Goal: Information Seeking & Learning: Compare options

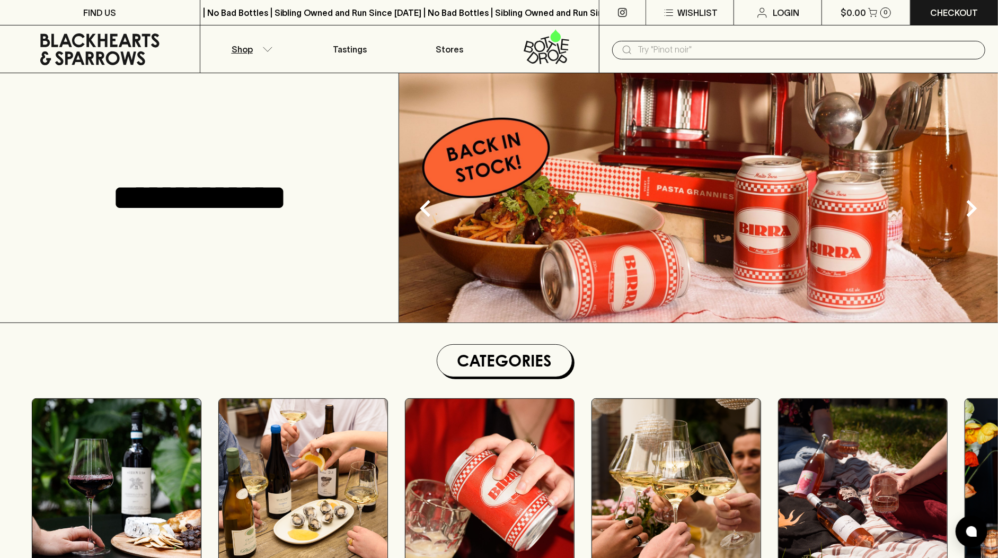
click at [245, 54] on p "Shop" at bounding box center [242, 49] width 21 height 13
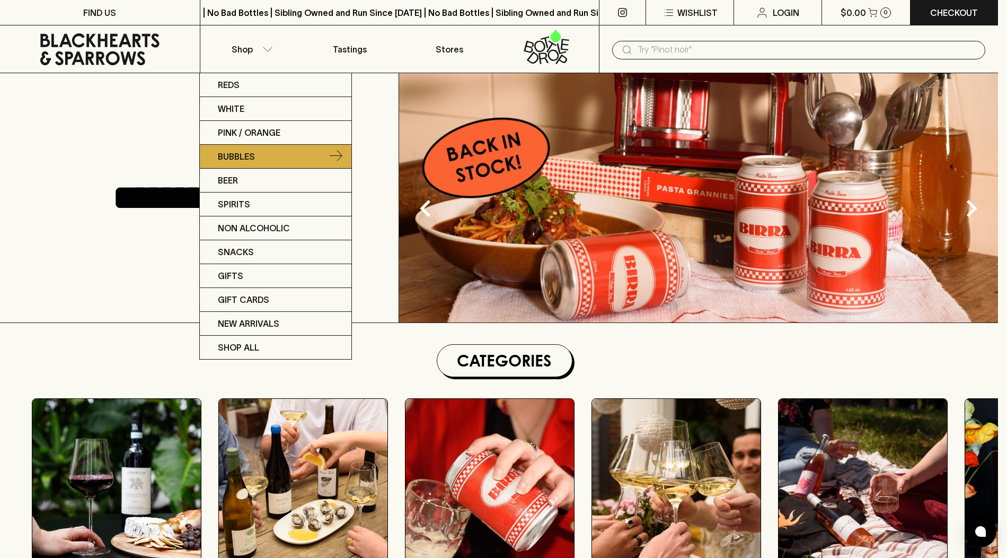
click at [267, 159] on link "Bubbles" at bounding box center [276, 157] width 152 height 24
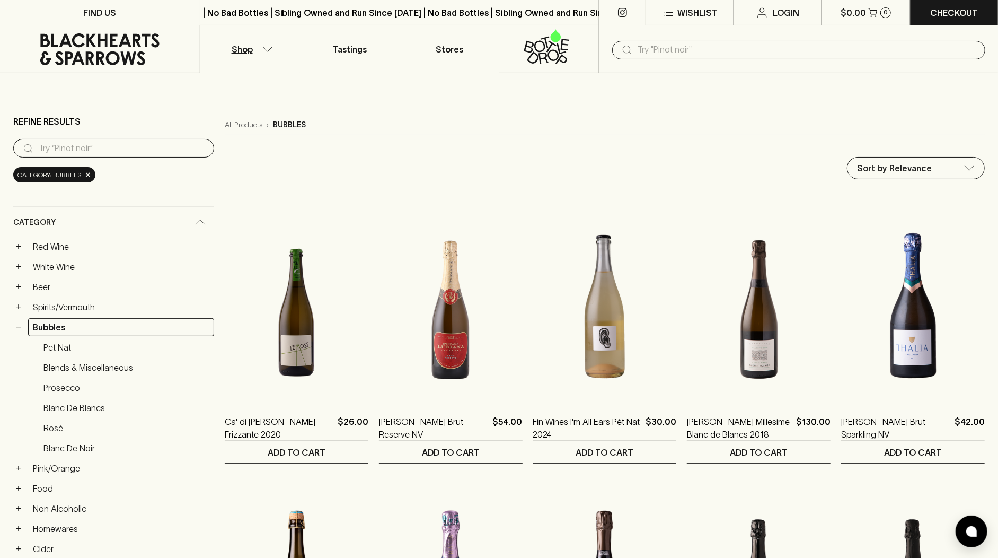
click at [630, 52] on icon at bounding box center [627, 49] width 13 height 13
paste input "Soumah Brachetto Frizzante NV"
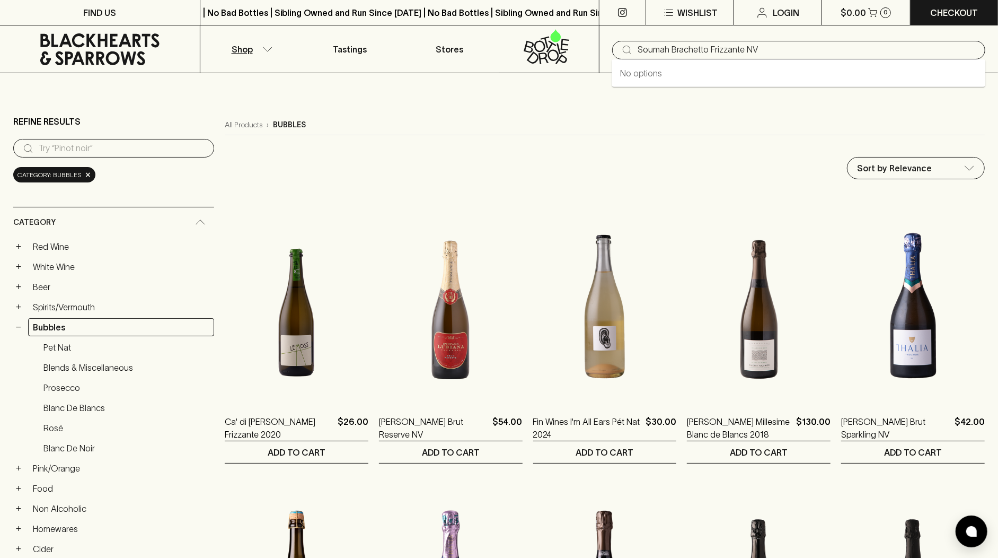
type input "Soumah Brachetto Frizzante NV"
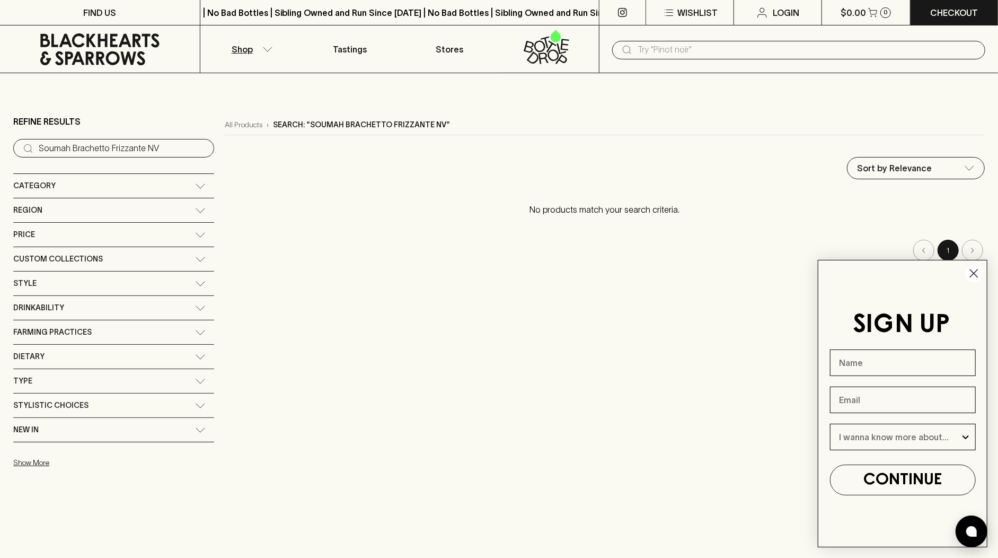
click at [976, 270] on circle "Close dialog" at bounding box center [973, 273] width 17 height 17
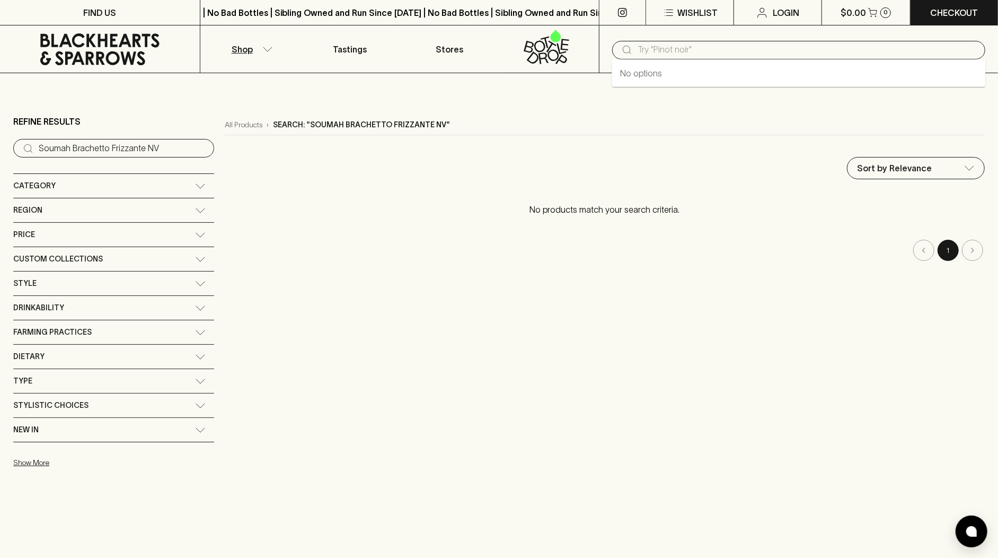
click at [771, 55] on input "text" at bounding box center [807, 49] width 339 height 17
paste input "Soumah Brachetto Frizzante NV"
type input "Soumah Brachetto Frizzante"
click at [66, 189] on div "Category" at bounding box center [104, 185] width 182 height 13
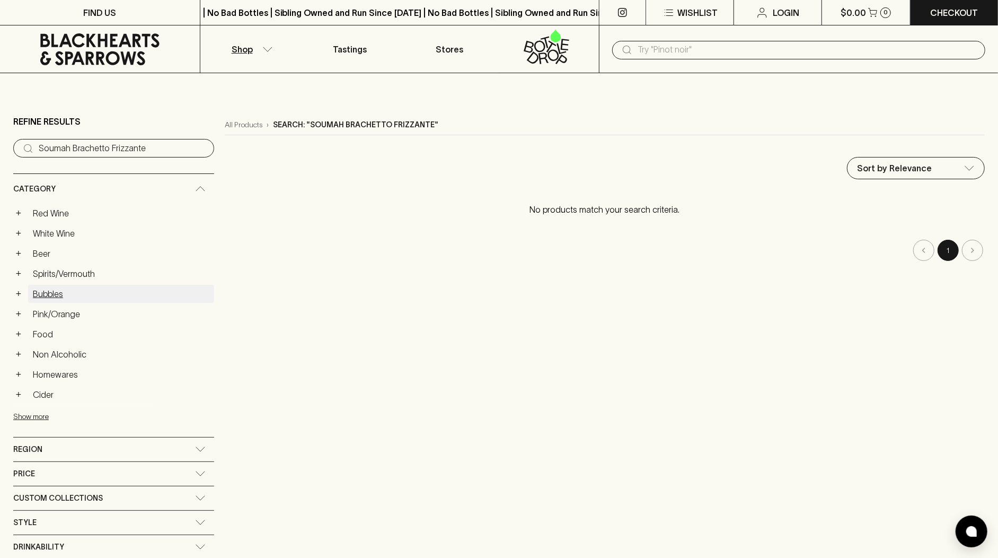
click at [63, 289] on link "Bubbles" at bounding box center [121, 294] width 186 height 18
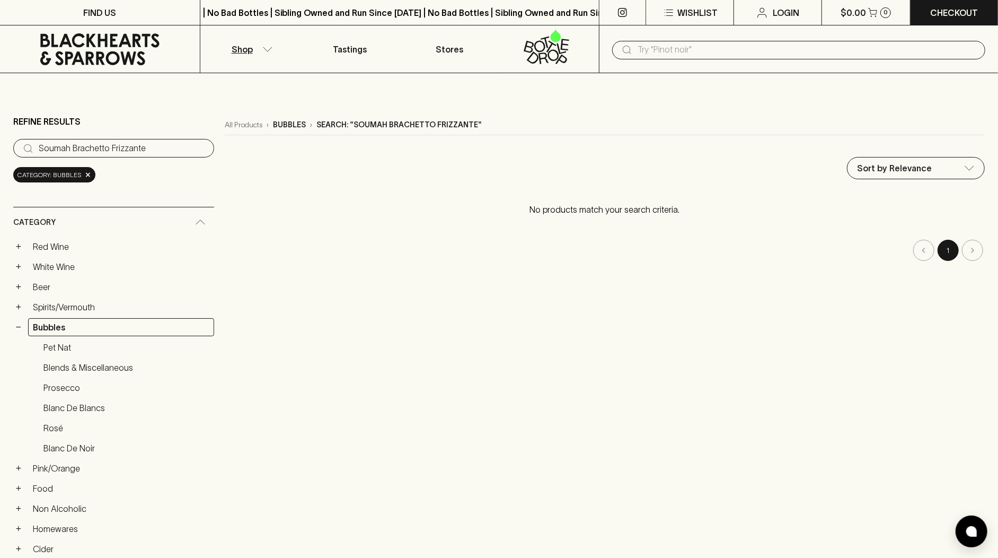
click at [138, 51] on icon at bounding box center [100, 49] width 184 height 32
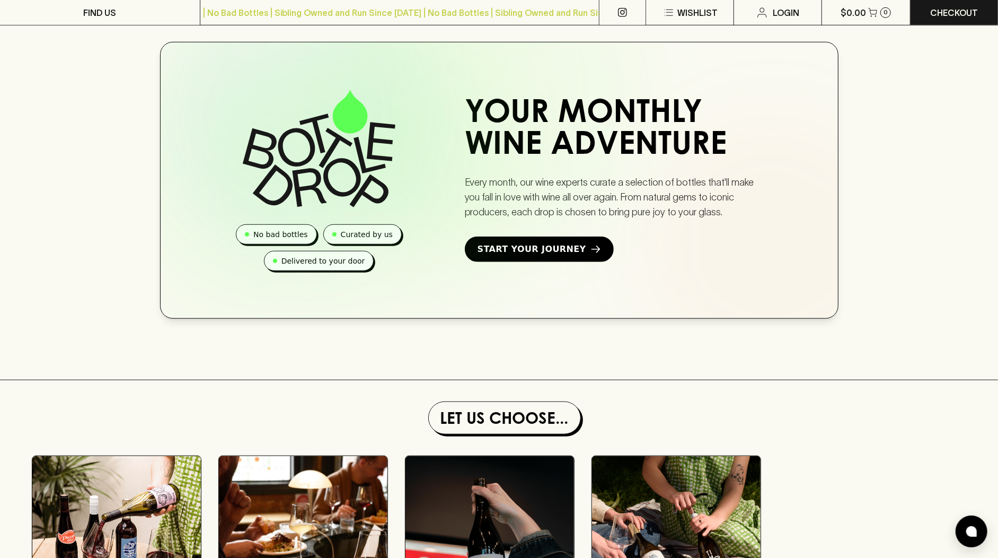
scroll to position [624, 0]
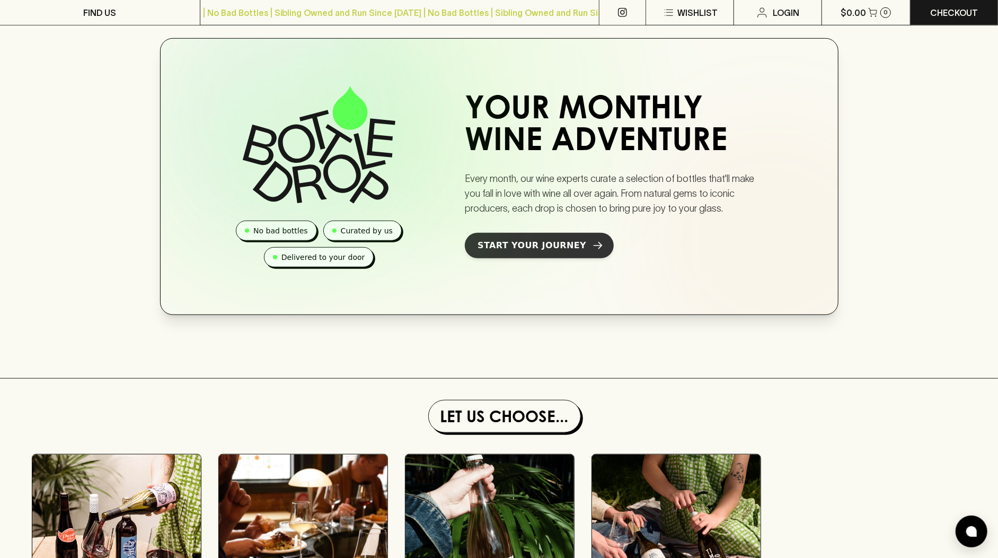
click at [551, 258] on link "Start Your Journey" at bounding box center [539, 245] width 149 height 25
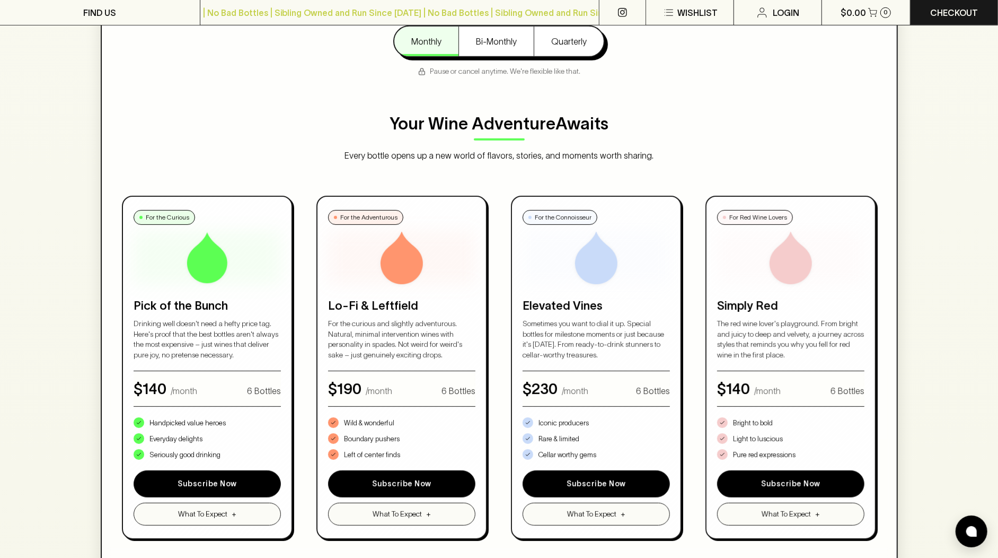
scroll to position [445, 0]
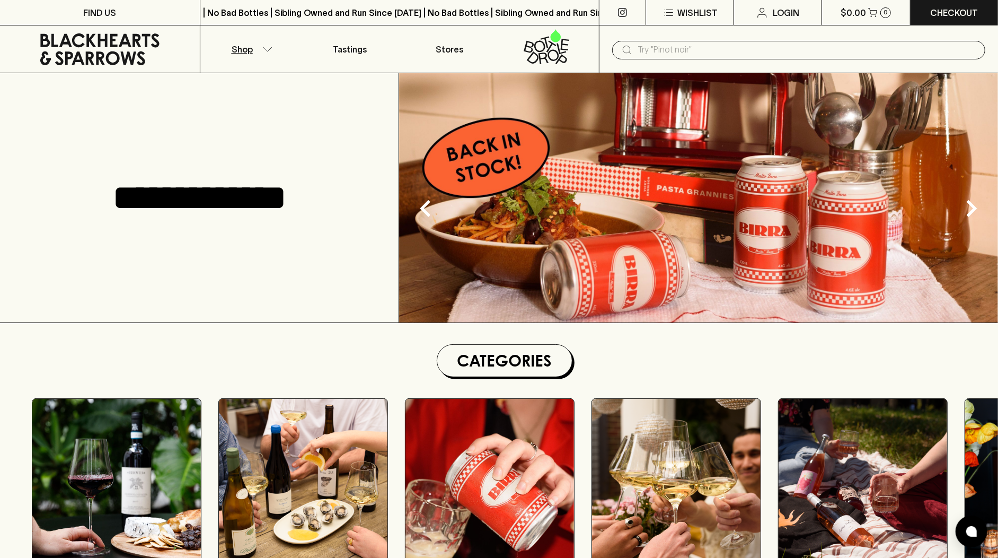
click at [246, 54] on p "Shop" at bounding box center [242, 49] width 21 height 13
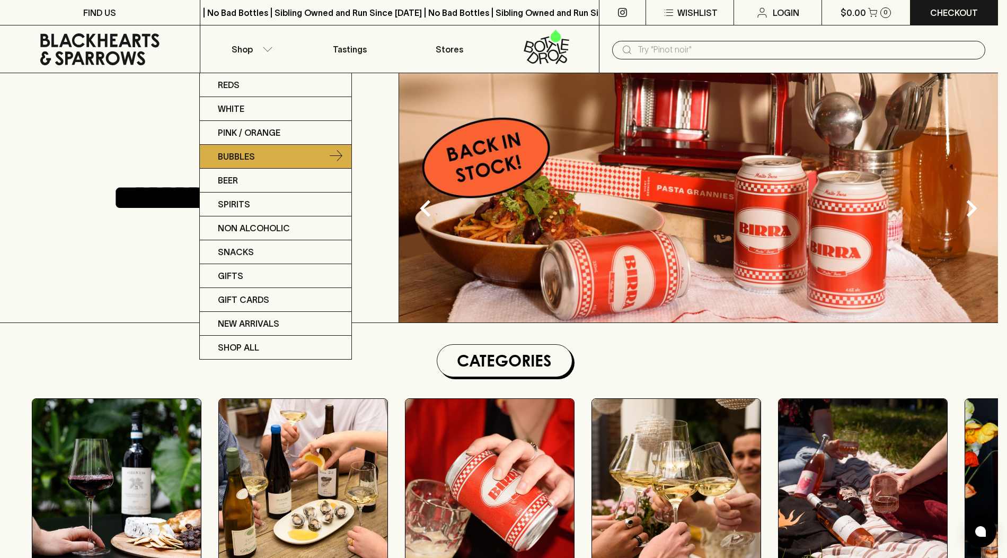
click at [260, 155] on link "Bubbles" at bounding box center [276, 157] width 152 height 24
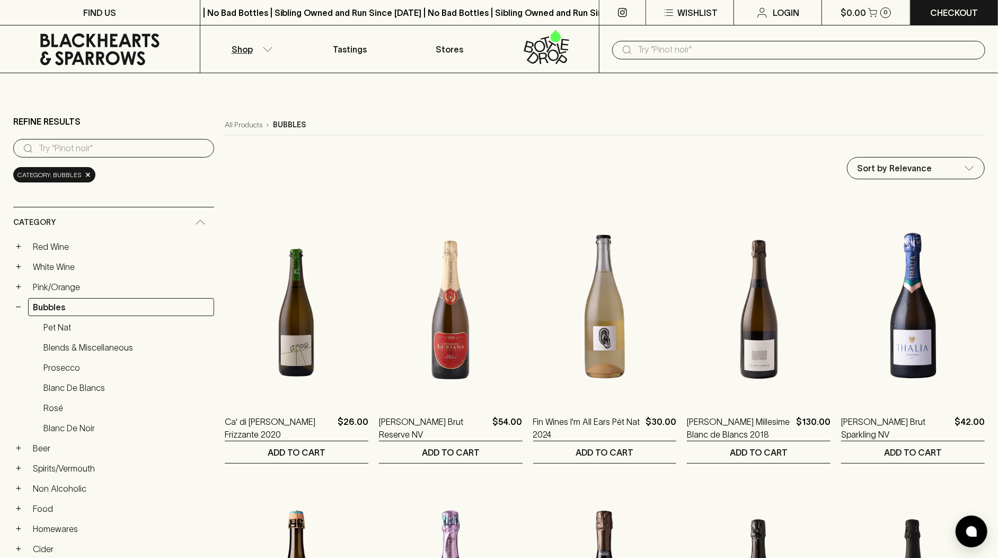
scroll to position [25, 0]
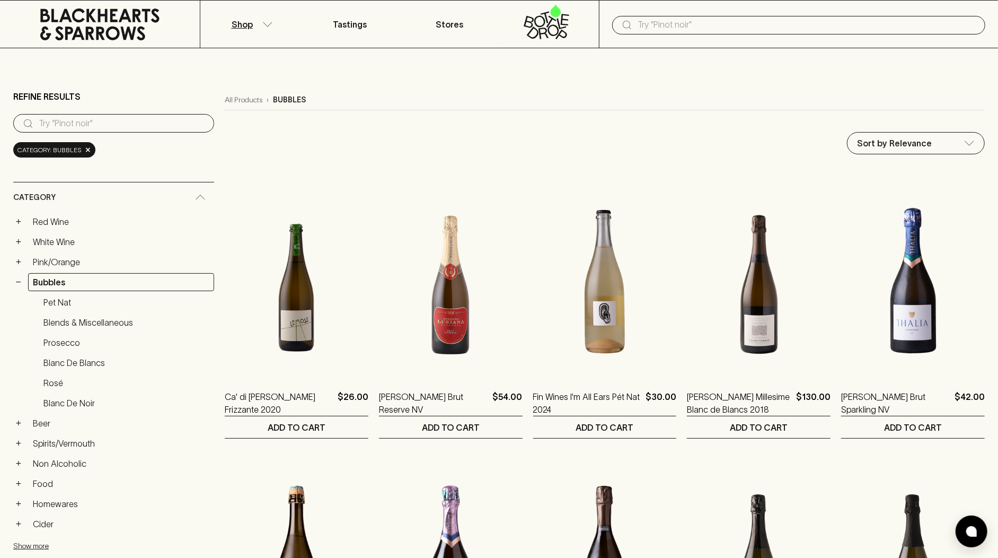
drag, startPoint x: 75, startPoint y: 300, endPoint x: 233, endPoint y: 1, distance: 338.2
click at [99, 293] on link "Pet Nat" at bounding box center [126, 302] width 175 height 18
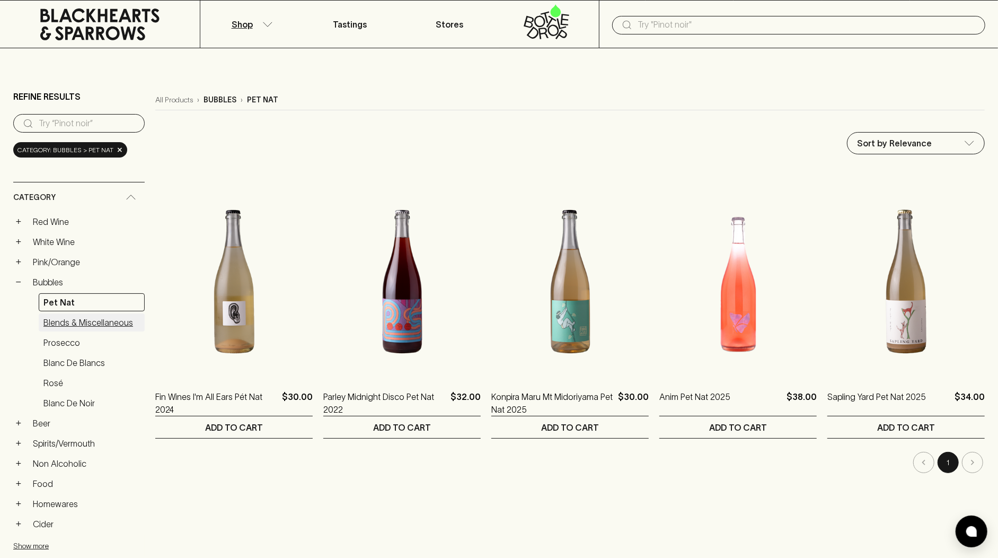
click at [121, 320] on link "Blends & Miscellaneous" at bounding box center [92, 322] width 106 height 18
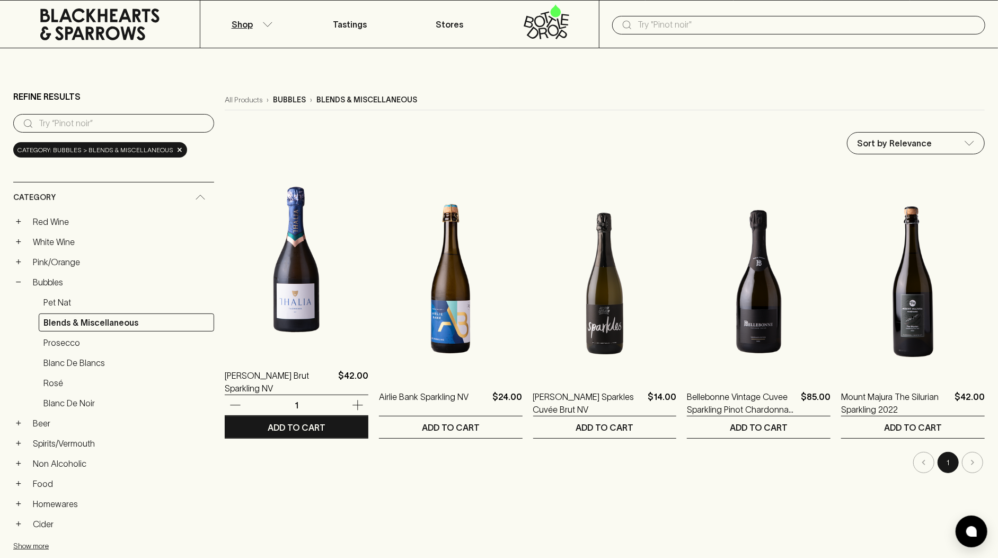
drag, startPoint x: 154, startPoint y: 325, endPoint x: 224, endPoint y: 245, distance: 105.6
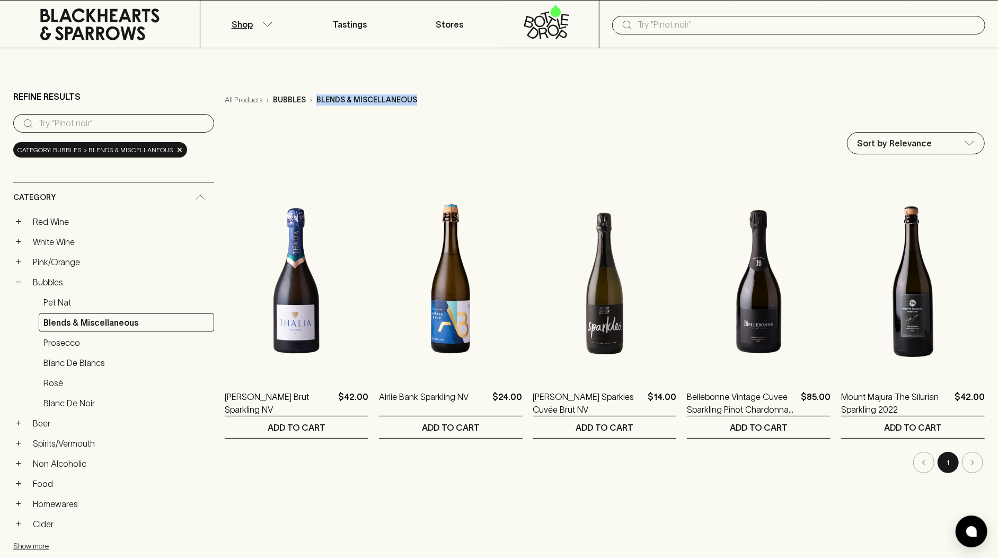
drag, startPoint x: 394, startPoint y: 98, endPoint x: 267, endPoint y: 104, distance: 127.4
click at [267, 104] on div "All Products › bubbles › blends & miscellaneous" at bounding box center [605, 100] width 760 height 20
copy div "› blends & miscellaneous"
click at [116, 363] on link "Blanc de Blancs" at bounding box center [126, 363] width 175 height 18
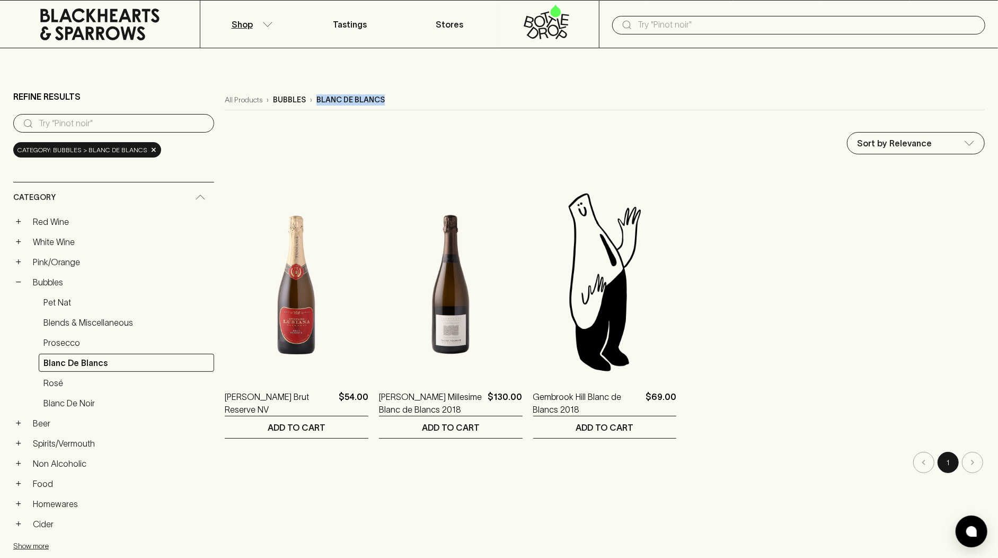
drag, startPoint x: 258, startPoint y: 94, endPoint x: 252, endPoint y: 94, distance: 5.8
click at [252, 94] on div "All Products › bubbles › blanc de blancs" at bounding box center [605, 100] width 760 height 20
click at [102, 407] on link "Blanc de Noir" at bounding box center [126, 403] width 175 height 18
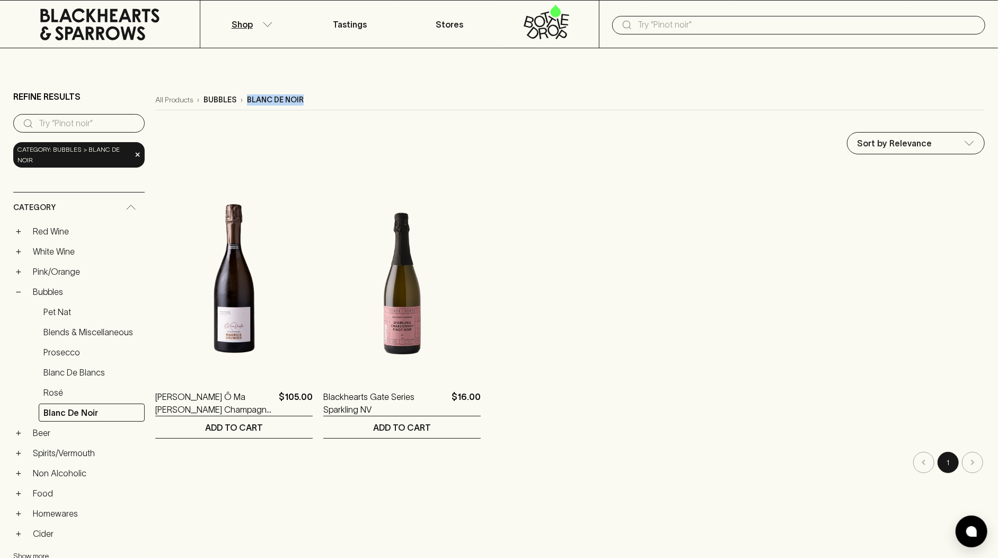
drag, startPoint x: 328, startPoint y: 104, endPoint x: 245, endPoint y: 98, distance: 83.4
click at [245, 98] on div "All Products › bubbles › blanc de noir" at bounding box center [570, 100] width 830 height 20
copy div "› blanc de noir"
click at [640, 207] on ol "Maurice Grumier Ô Ma Vallée Champagne NV $105.00 1 ADD TO CART Blackhearts Gate…" at bounding box center [570, 303] width 830 height 271
click at [81, 271] on link "Pink/Orange" at bounding box center [86, 271] width 117 height 18
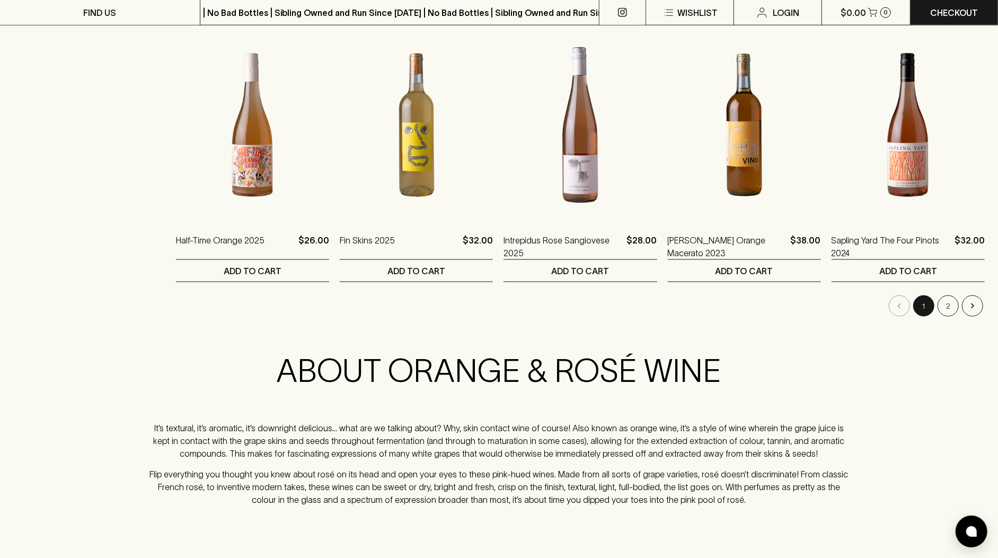
scroll to position [1079, 0]
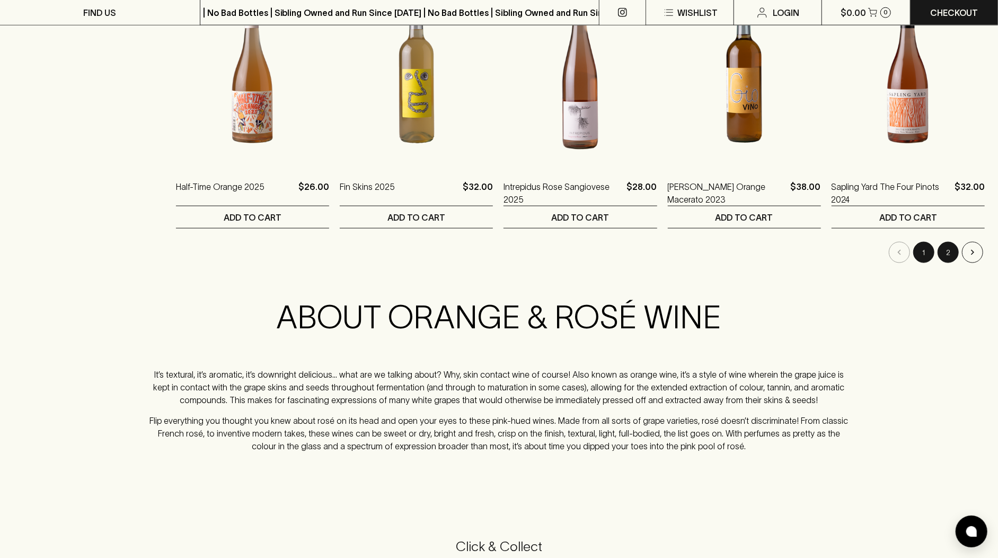
click at [948, 253] on button "2" at bounding box center [948, 252] width 21 height 21
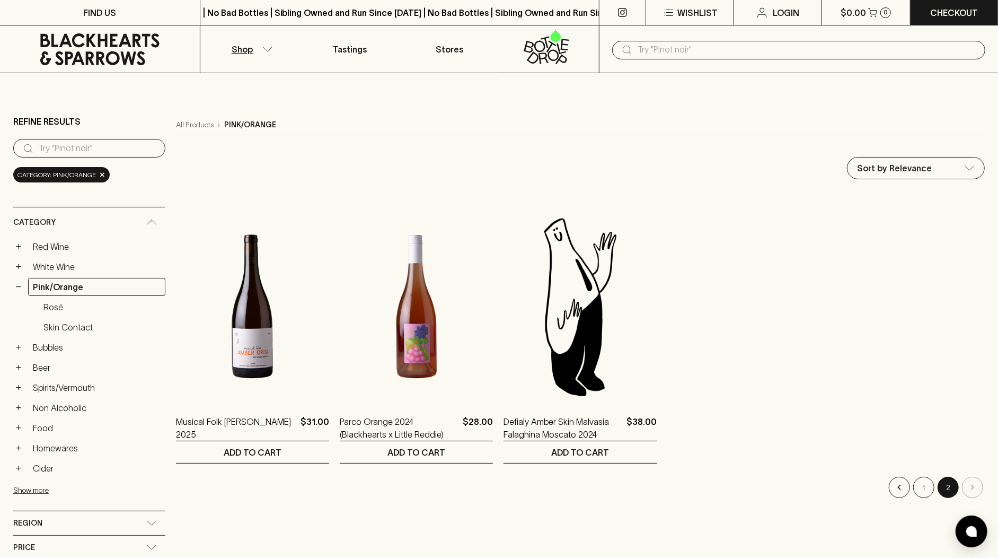
scroll to position [136, 0]
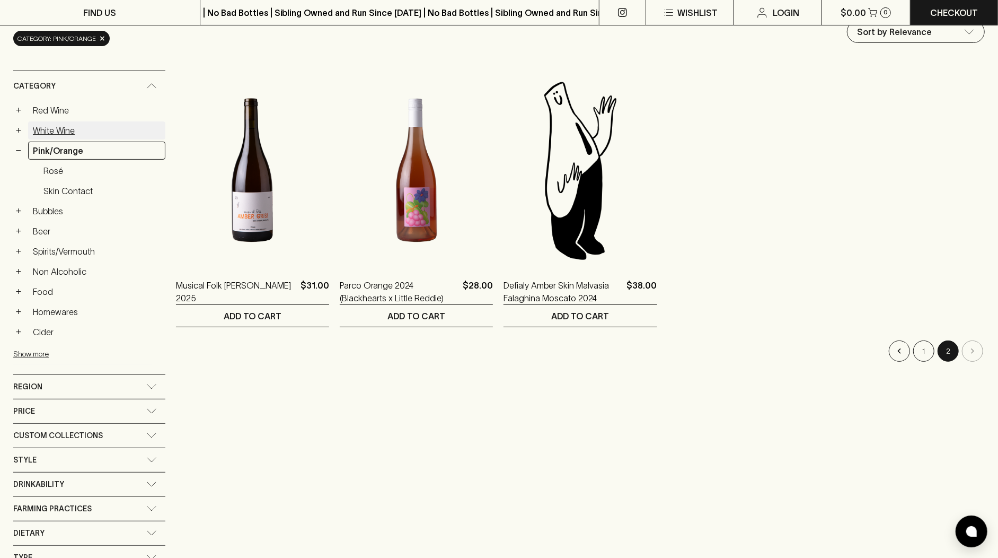
click at [70, 126] on link "White Wine" at bounding box center [96, 130] width 137 height 18
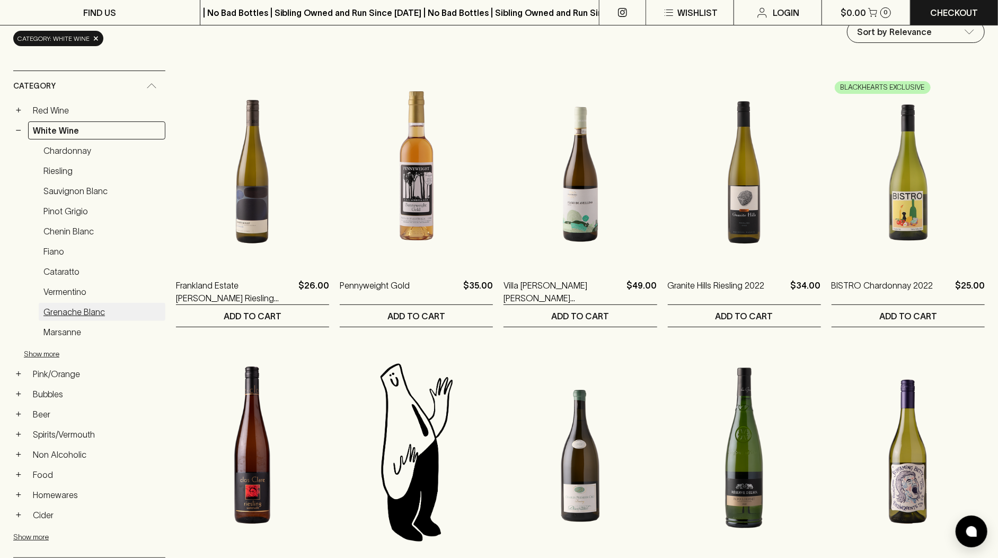
click at [122, 303] on link "Grenache Blanc" at bounding box center [102, 312] width 127 height 18
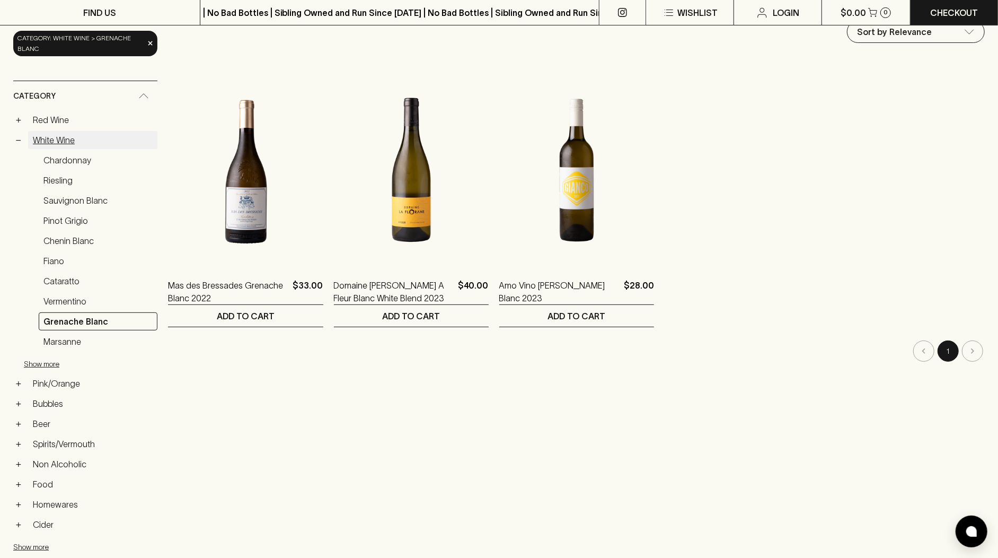
click at [100, 136] on link "White Wine" at bounding box center [92, 140] width 129 height 18
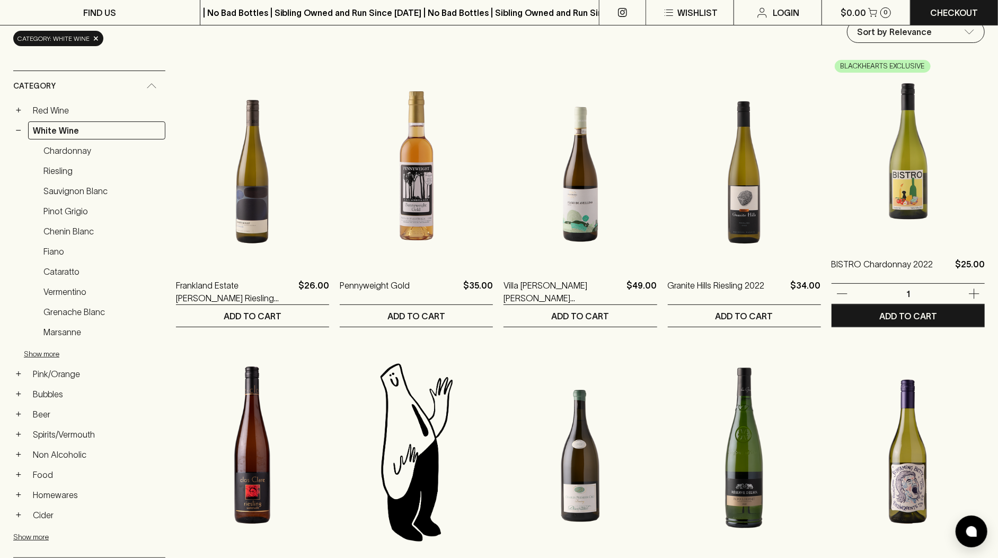
scroll to position [61, 0]
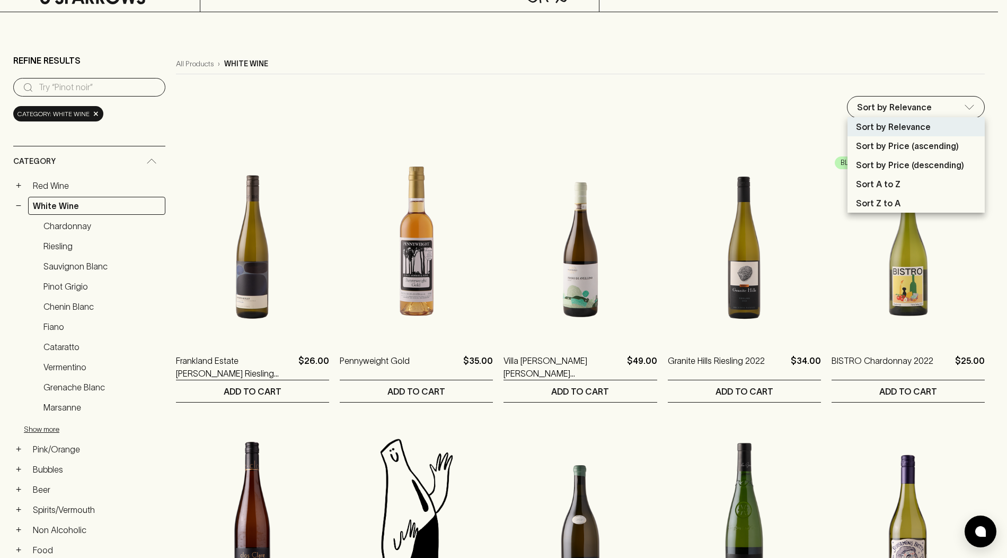
click at [703, 109] on div at bounding box center [503, 279] width 1007 height 558
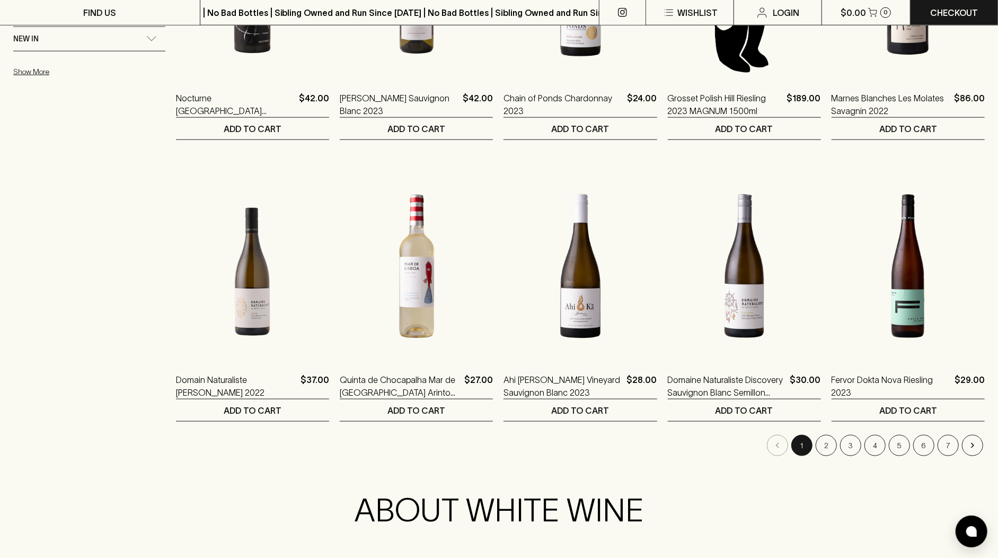
scroll to position [912, 0]
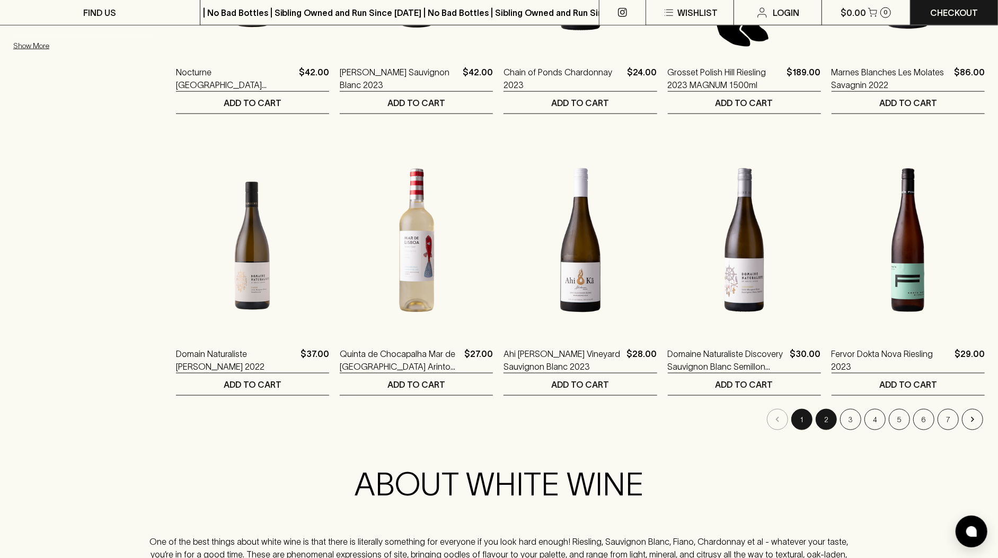
click at [829, 421] on button "2" at bounding box center [826, 419] width 21 height 21
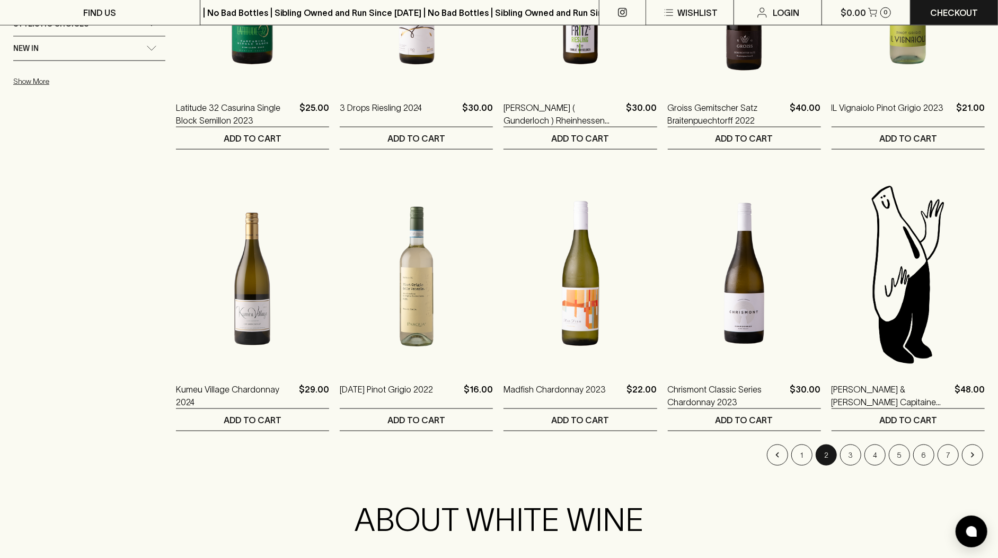
scroll to position [930, 0]
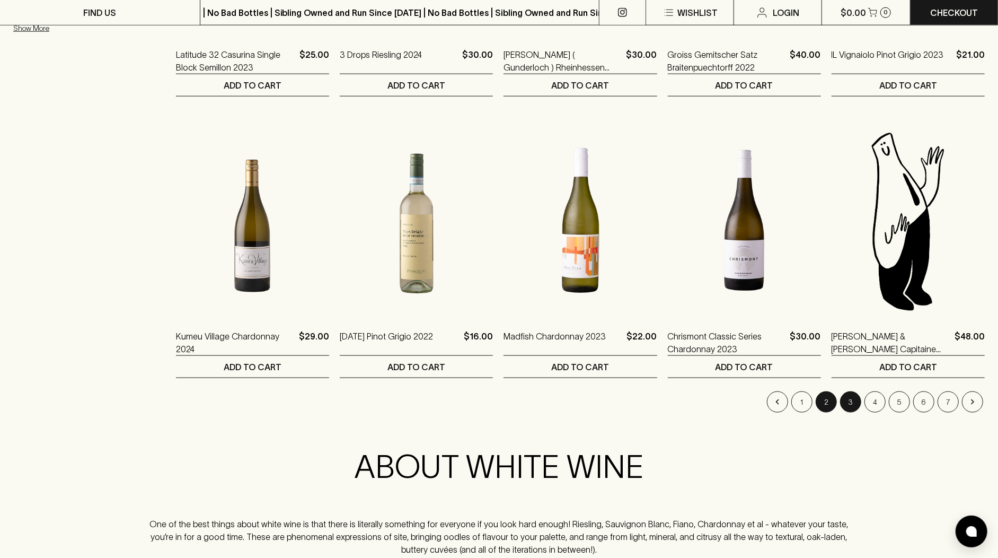
click at [851, 399] on button "3" at bounding box center [850, 401] width 21 height 21
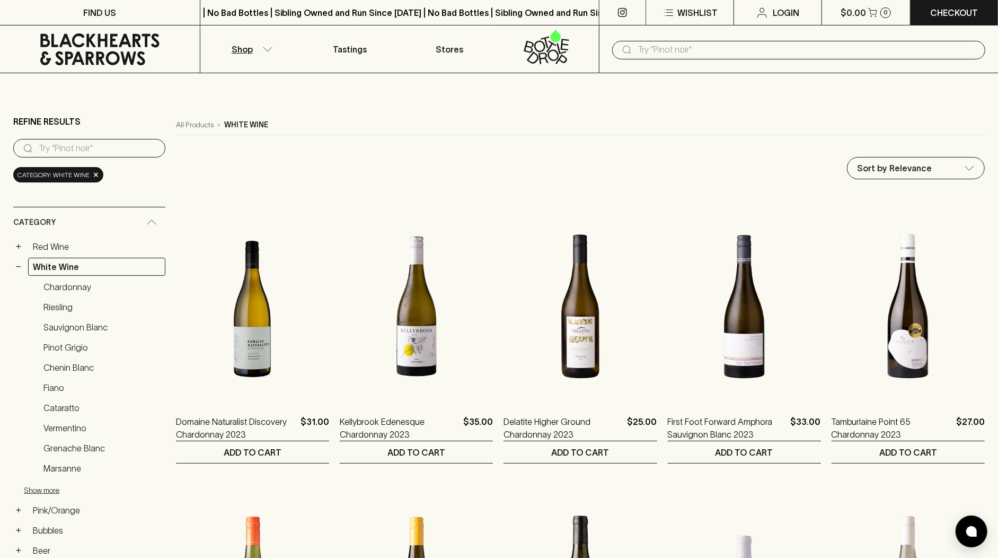
click at [142, 62] on icon at bounding box center [100, 49] width 184 height 32
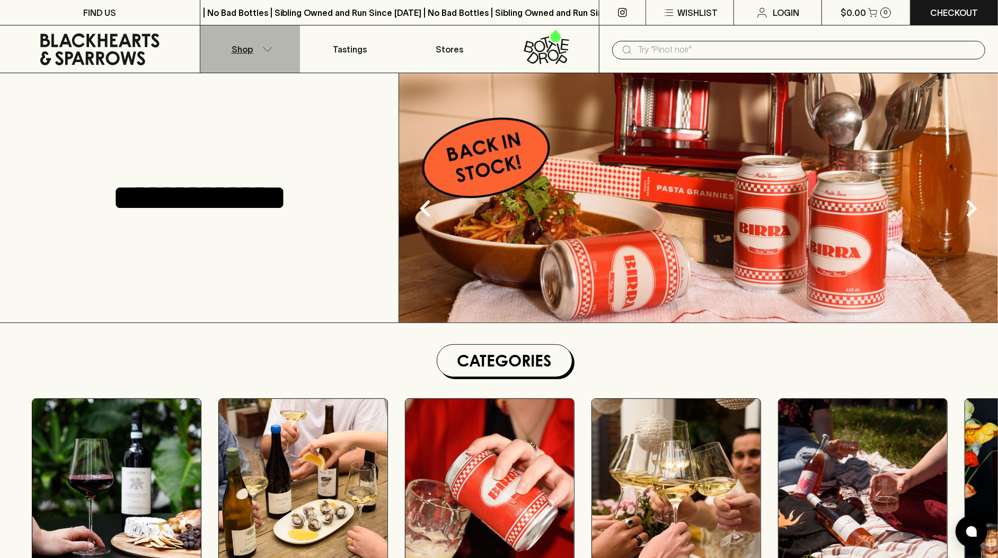
click at [271, 49] on icon "button" at bounding box center [267, 49] width 11 height 5
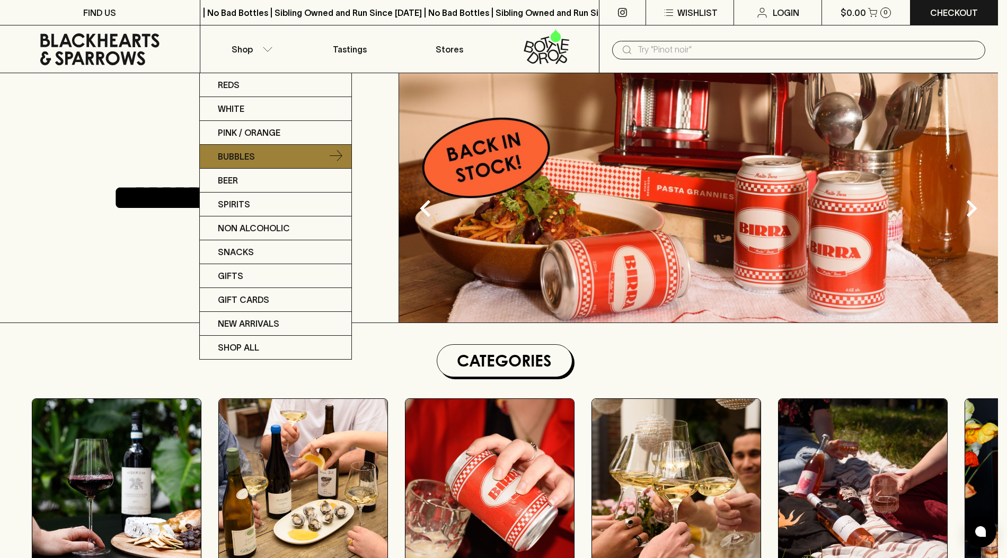
click at [286, 164] on link "Bubbles" at bounding box center [276, 157] width 152 height 24
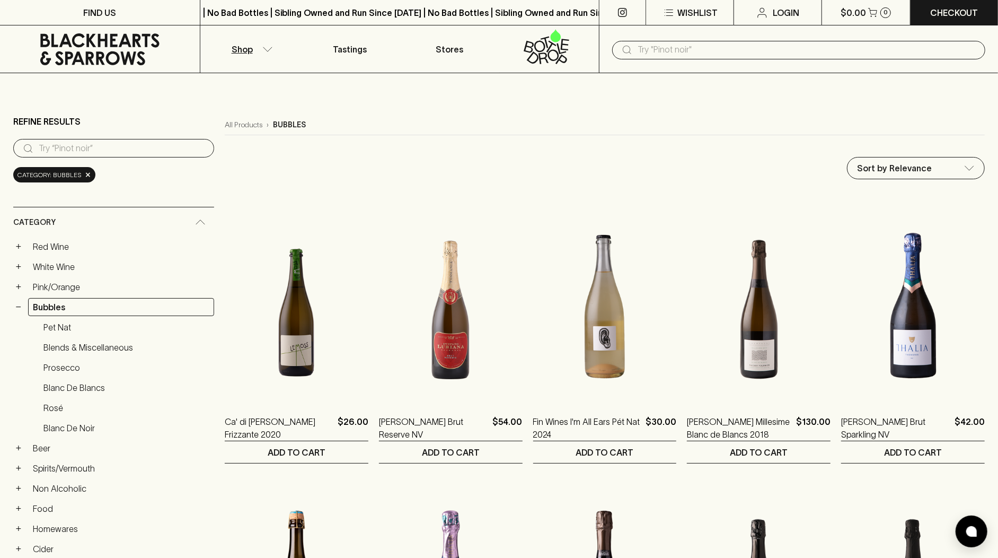
scroll to position [135, 0]
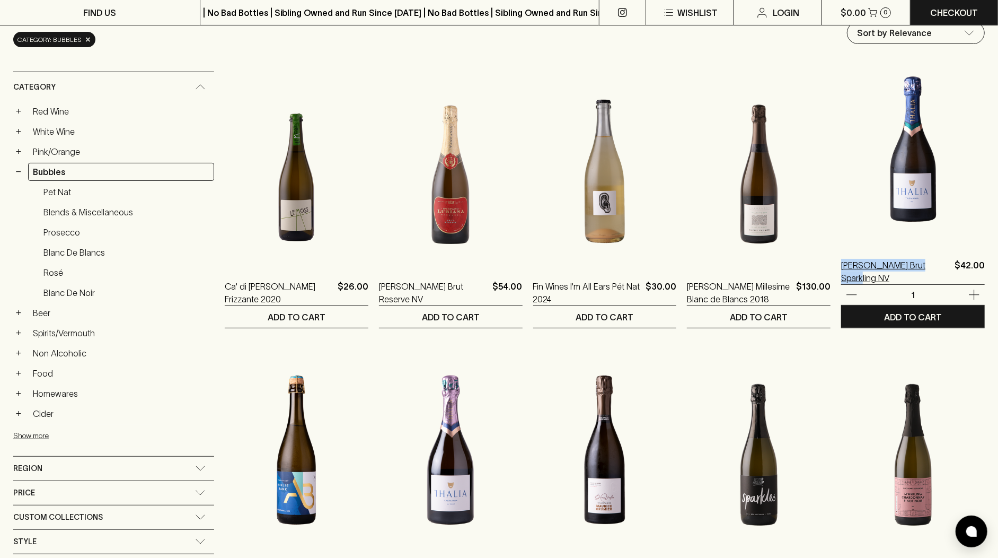
drag, startPoint x: 921, startPoint y: 263, endPoint x: 829, endPoint y: 263, distance: 91.7
click at [841, 263] on div "Thalia Brut Sparkling NV $42.00" at bounding box center [913, 271] width 144 height 25
copy p "Thalia Brut Sparkling NV"
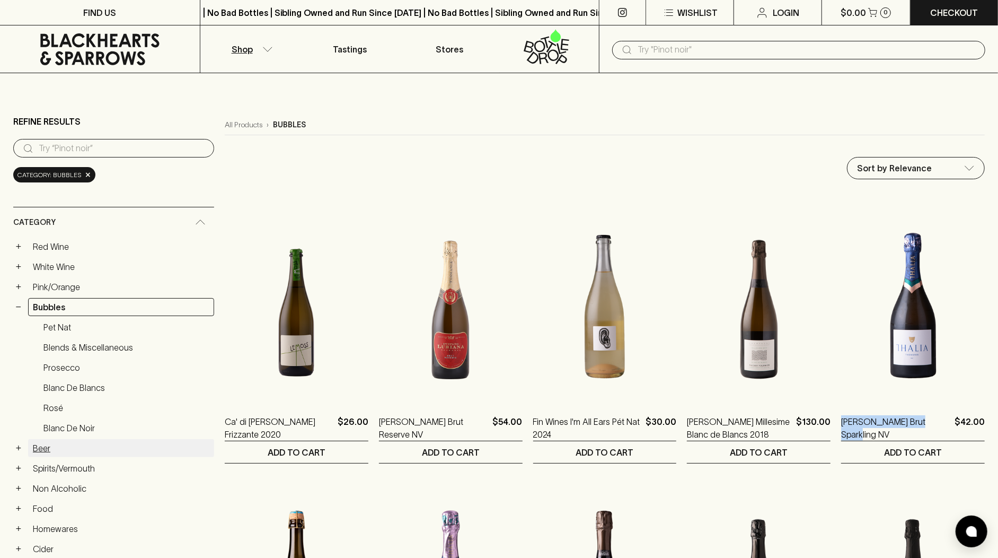
scroll to position [75, 0]
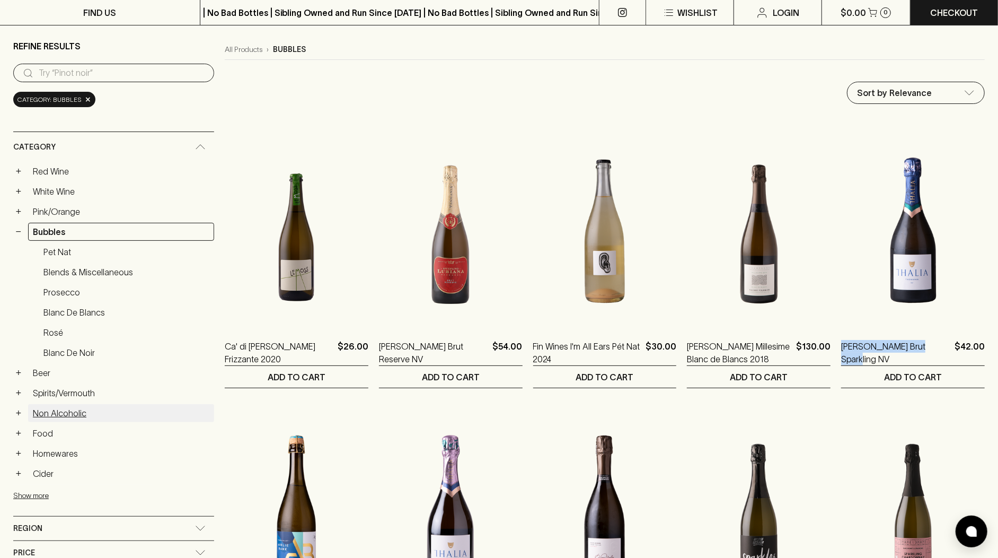
click at [83, 407] on link "Non Alcoholic" at bounding box center [121, 413] width 186 height 18
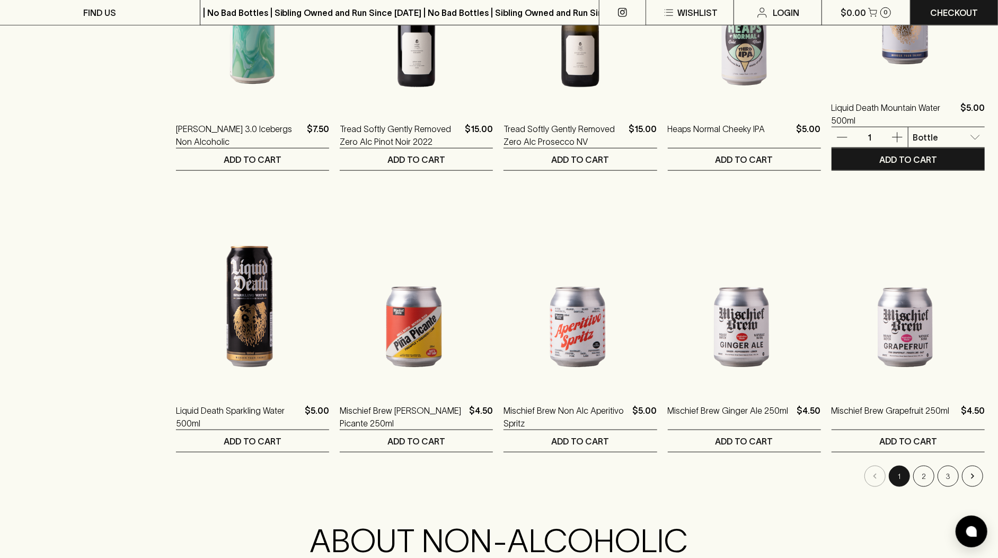
scroll to position [919, 0]
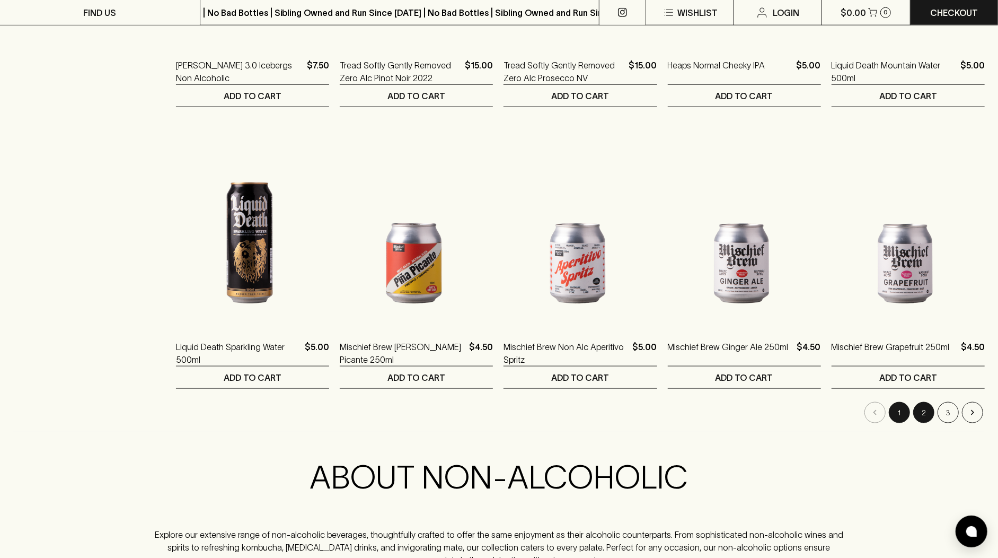
click at [916, 413] on button "2" at bounding box center [923, 412] width 21 height 21
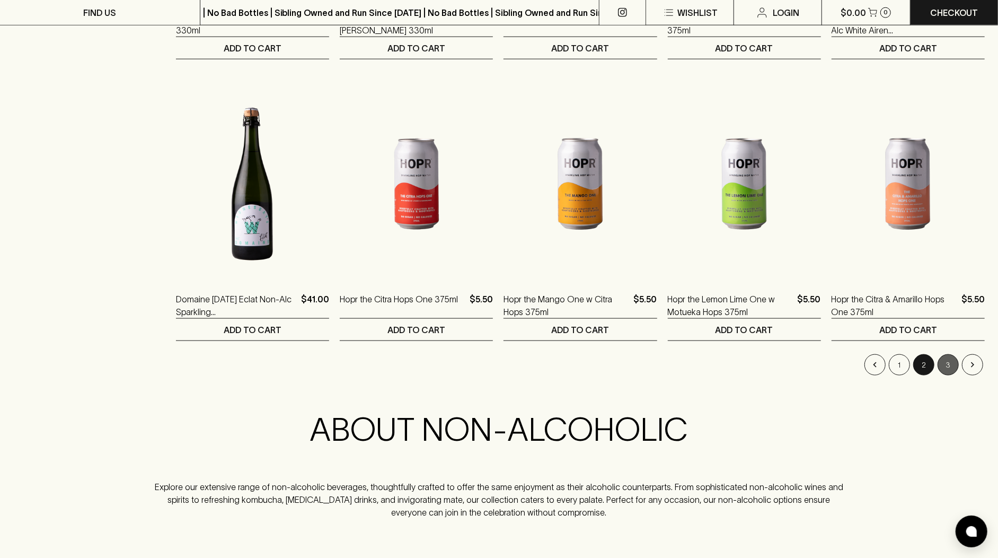
scroll to position [974, 0]
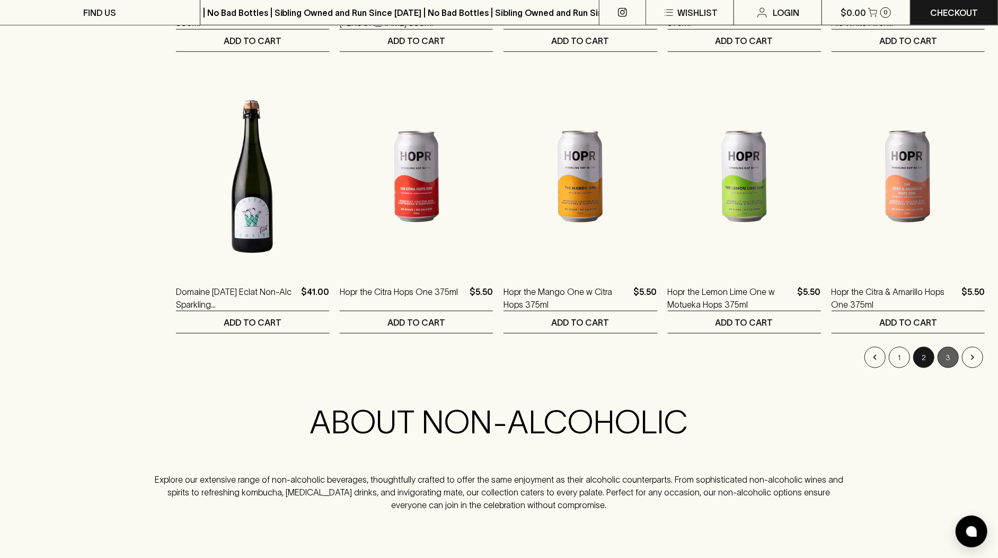
click at [953, 357] on button "3" at bounding box center [948, 357] width 21 height 21
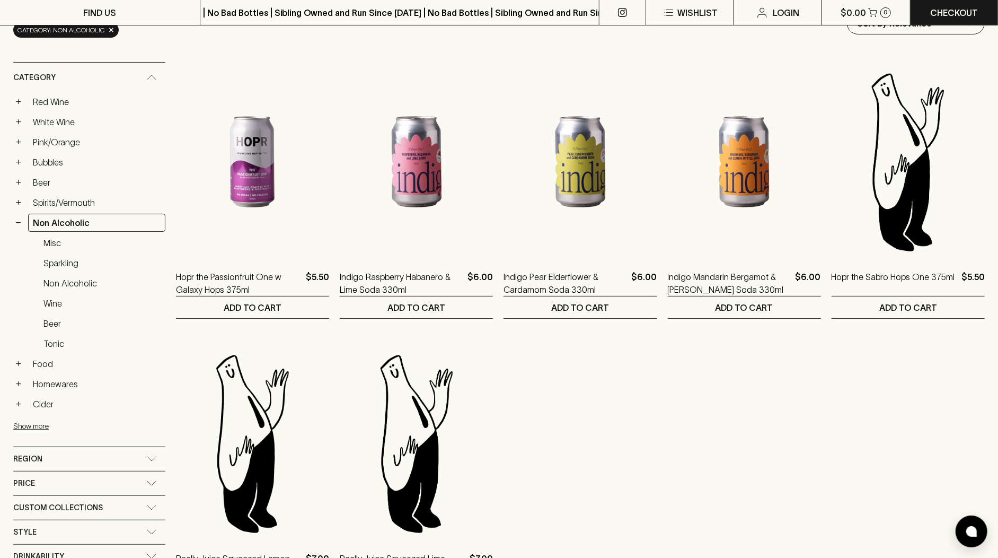
scroll to position [91, 0]
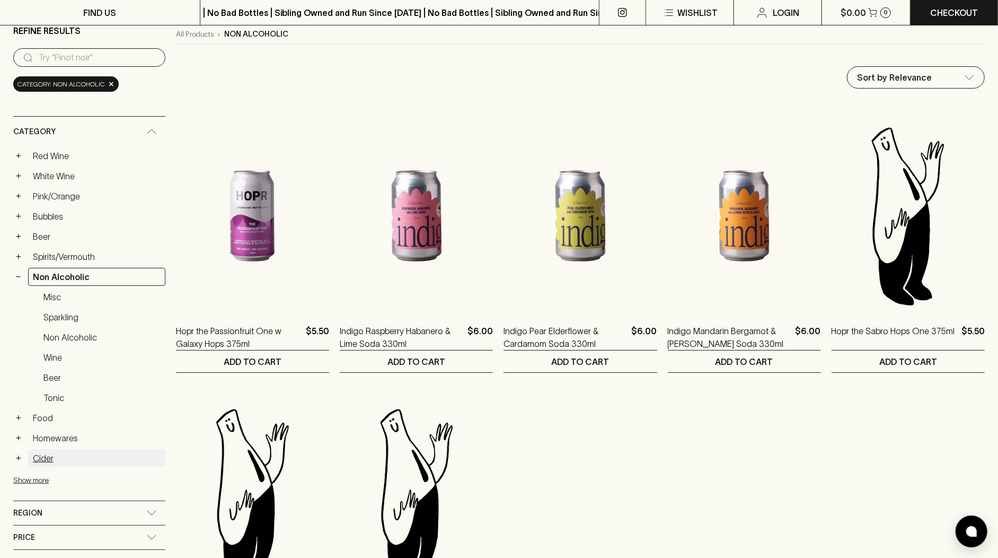
click at [61, 449] on link "Cider" at bounding box center [96, 458] width 137 height 18
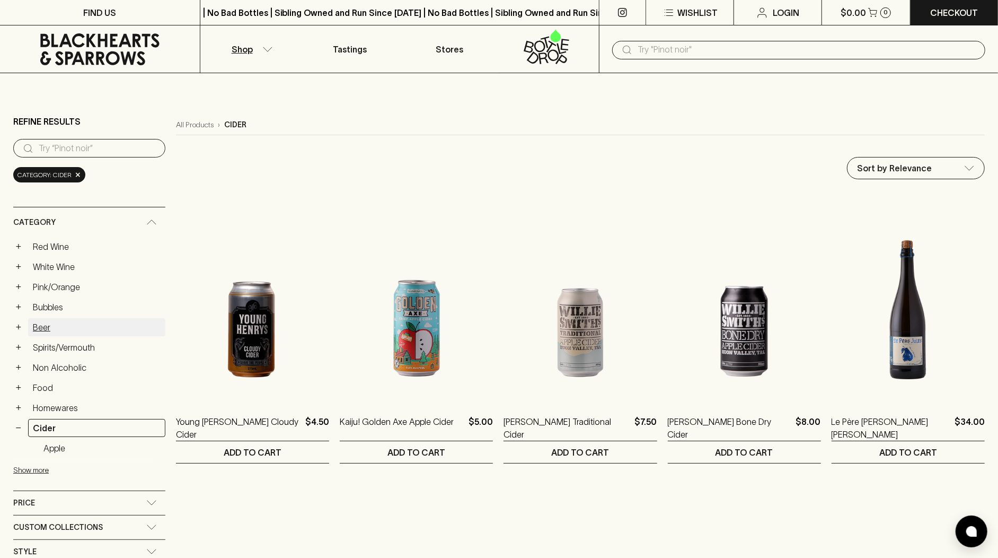
click at [49, 319] on link "Beer" at bounding box center [96, 327] width 137 height 18
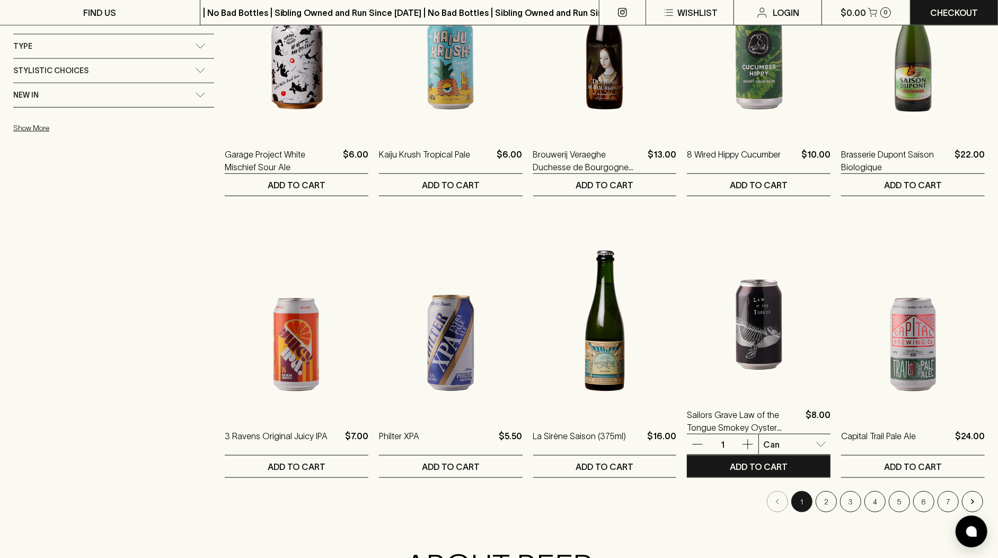
scroll to position [913, 0]
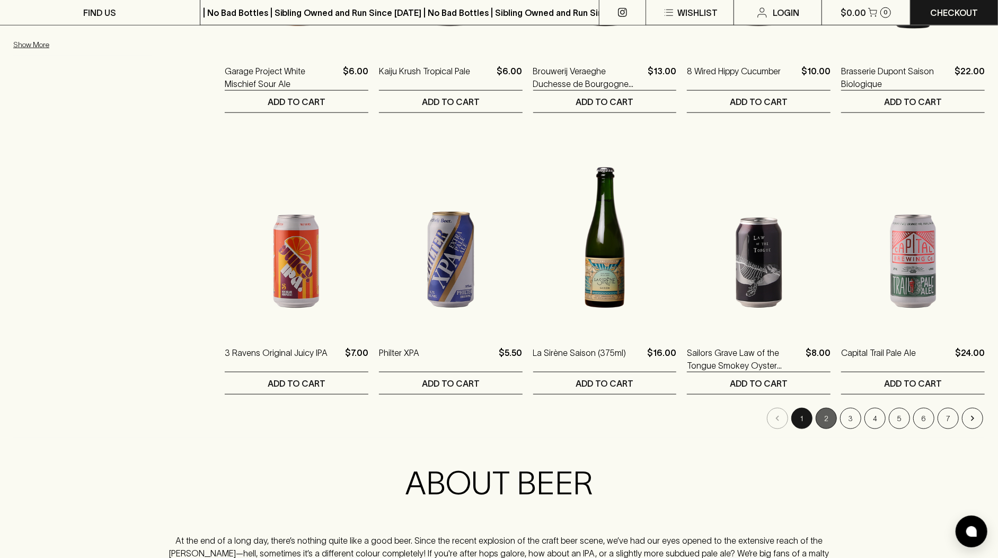
click at [833, 416] on button "2" at bounding box center [826, 418] width 21 height 21
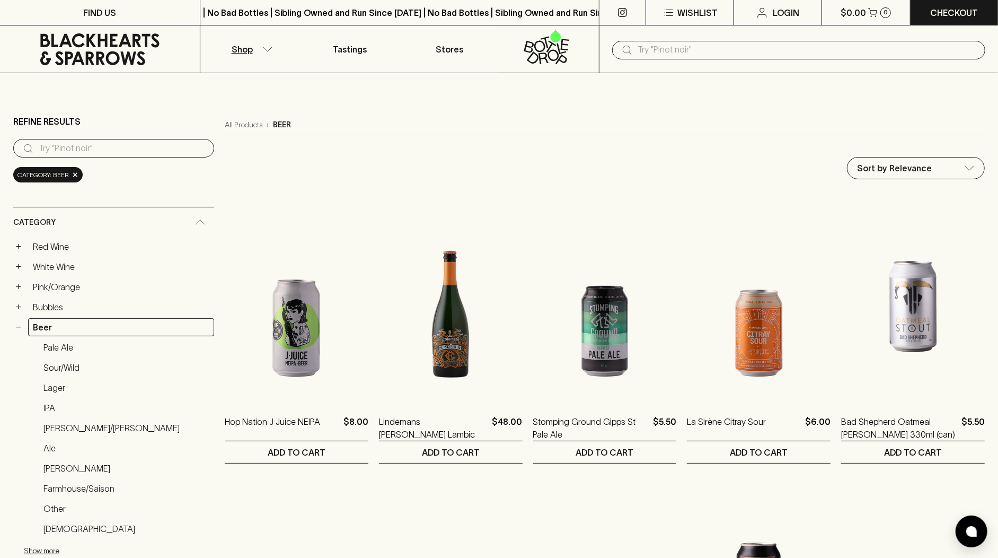
scroll to position [136, 0]
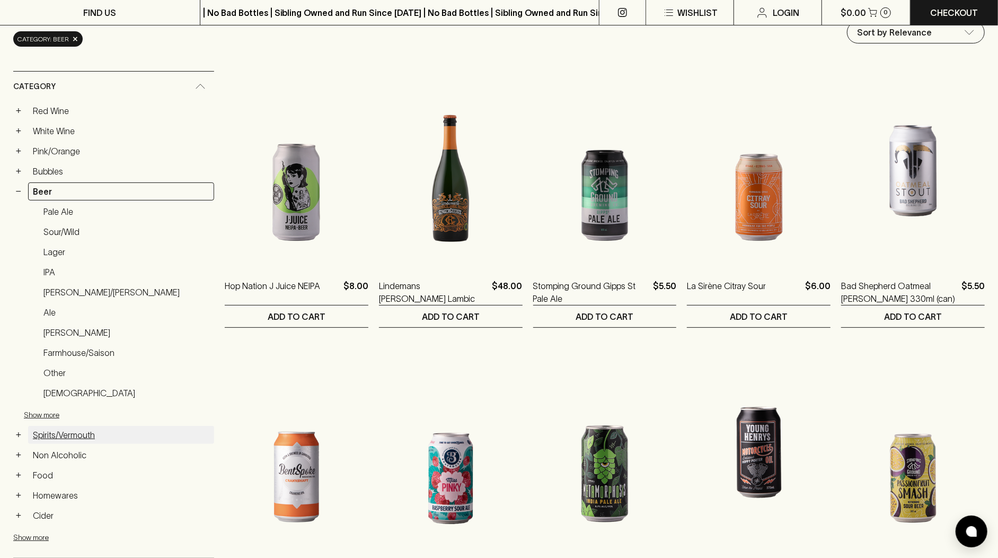
click at [83, 428] on link "Spirits/Vermouth" at bounding box center [121, 435] width 186 height 18
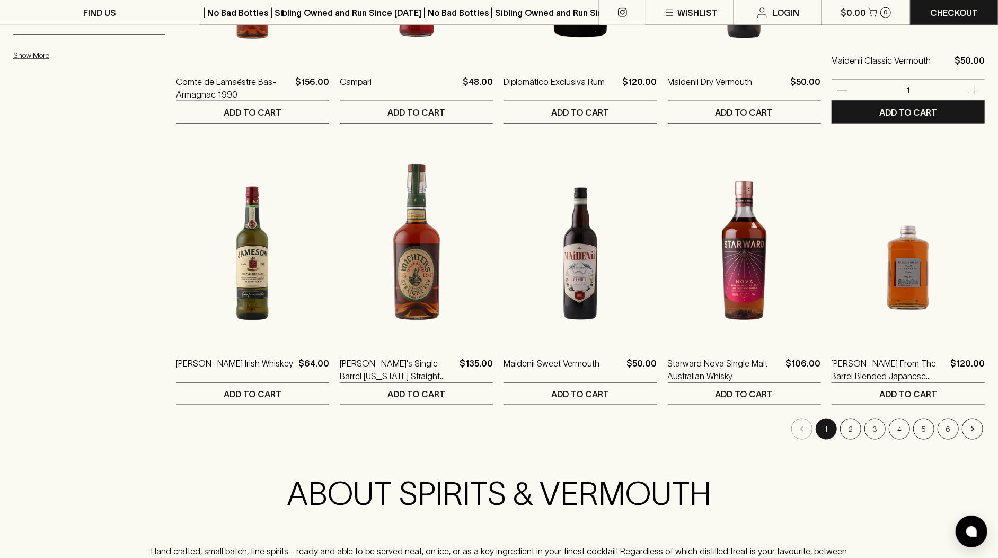
scroll to position [918, 0]
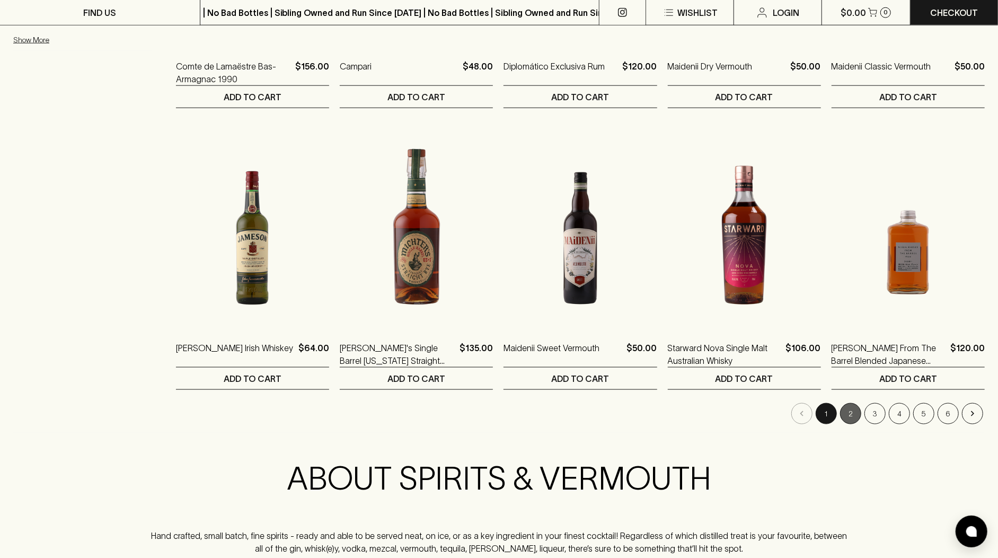
click at [851, 409] on button "2" at bounding box center [850, 413] width 21 height 21
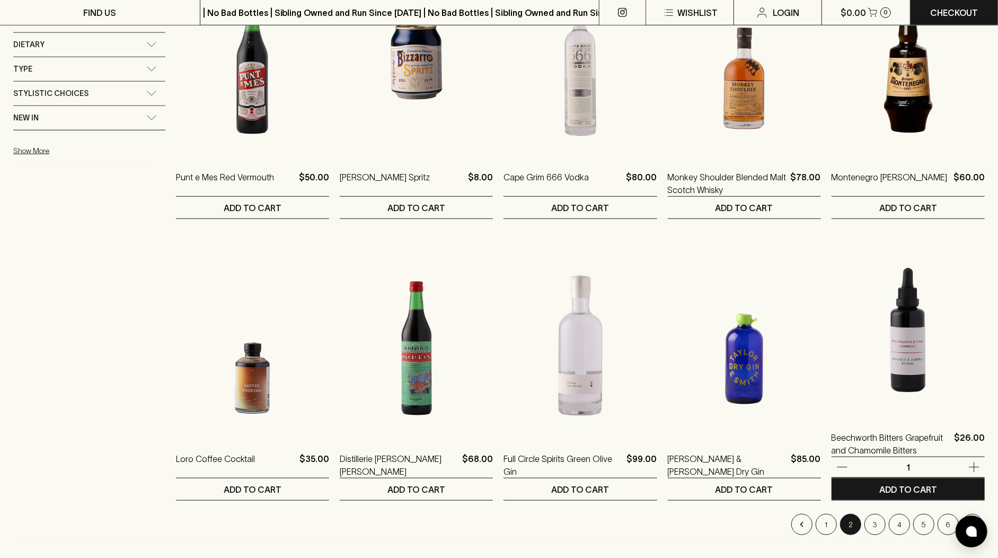
scroll to position [854, 0]
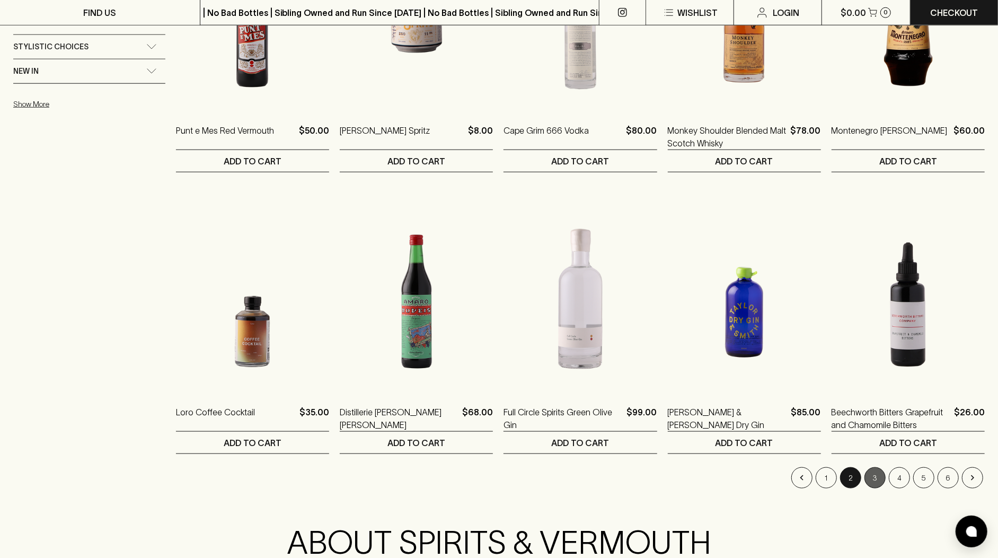
click at [880, 476] on button "3" at bounding box center [875, 477] width 21 height 21
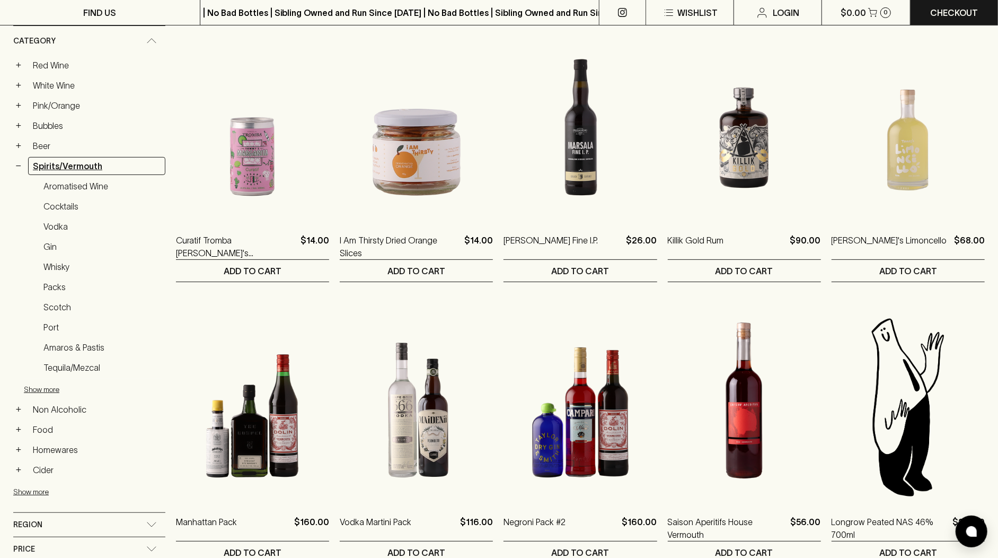
scroll to position [209, 0]
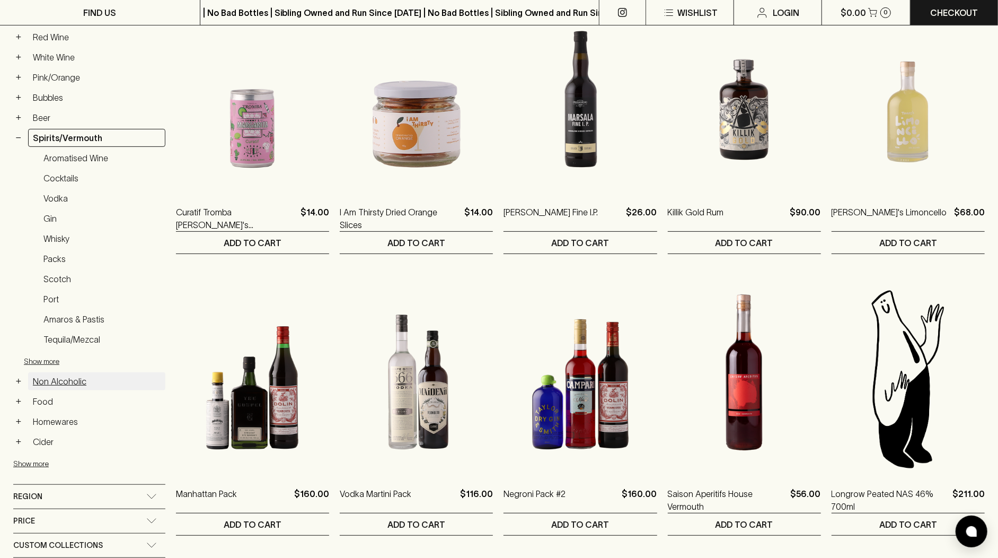
click at [75, 373] on link "Non Alcoholic" at bounding box center [96, 381] width 137 height 18
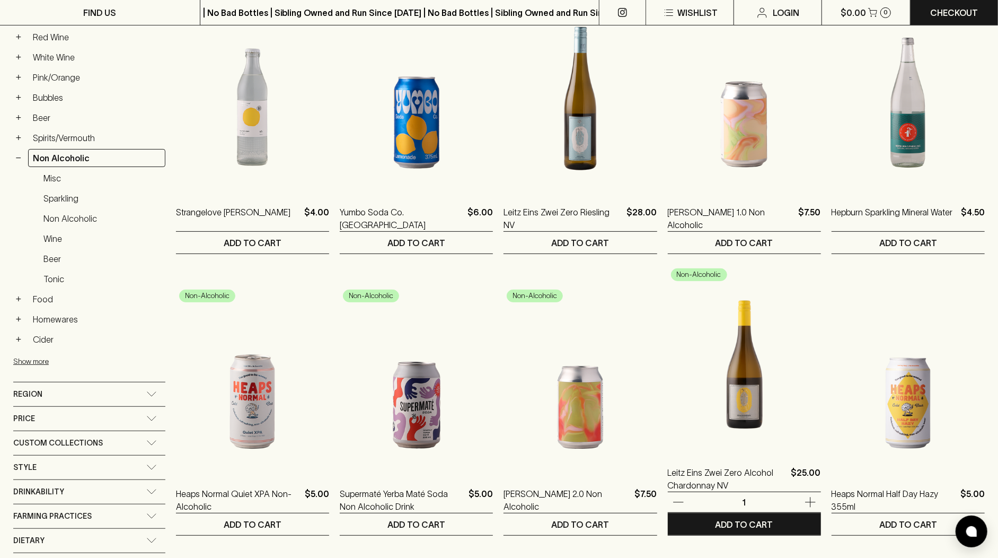
scroll to position [217, 0]
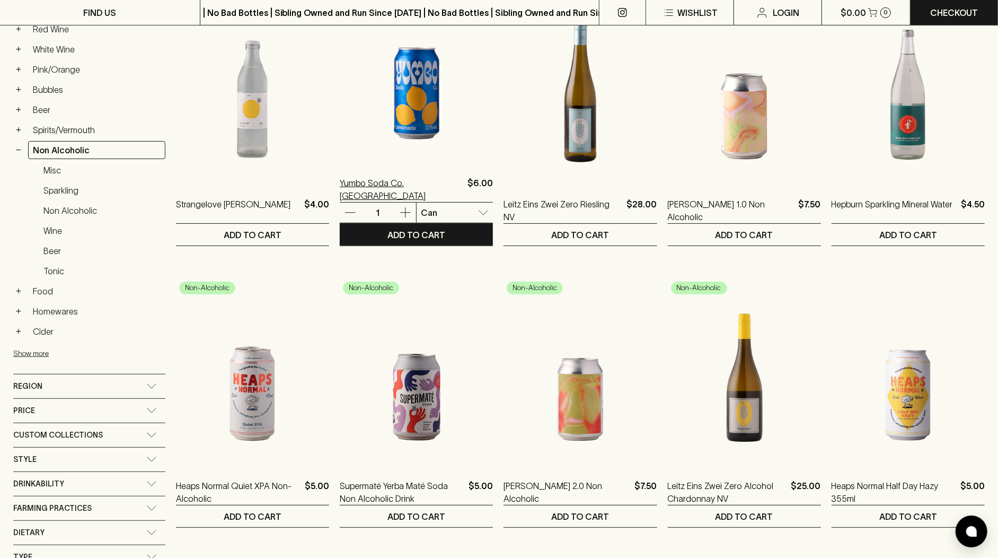
click at [393, 186] on p "Yumbo Soda Co. [GEOGRAPHIC_DATA]" at bounding box center [402, 189] width 124 height 25
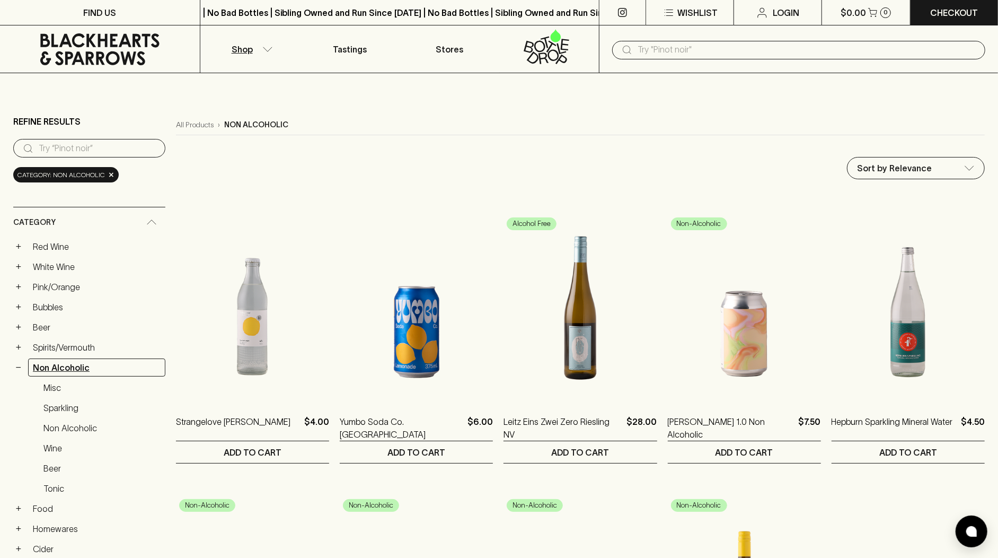
click at [83, 364] on link "Non Alcoholic" at bounding box center [96, 367] width 137 height 18
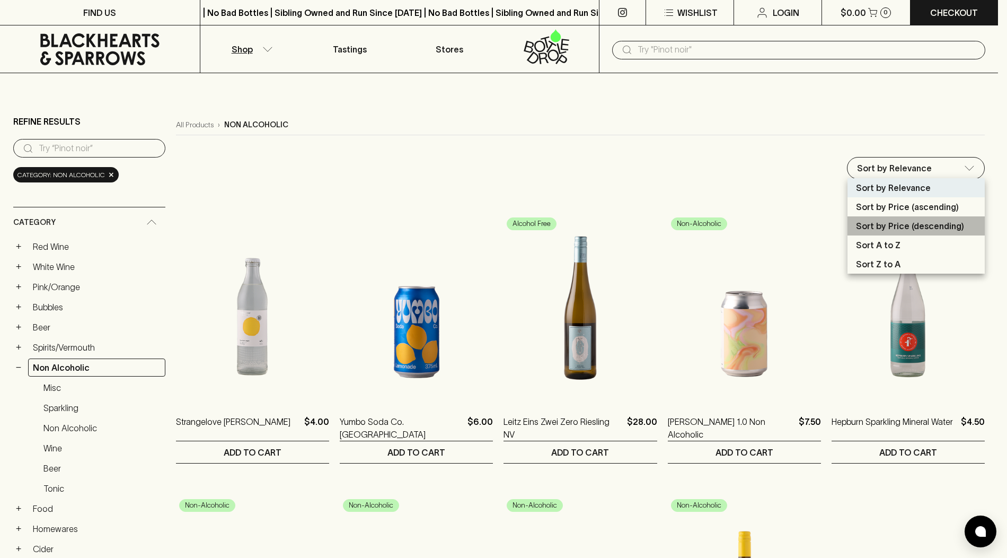
click at [939, 222] on p "Sort by Price (descending)" at bounding box center [910, 225] width 108 height 13
type input "price:desc"
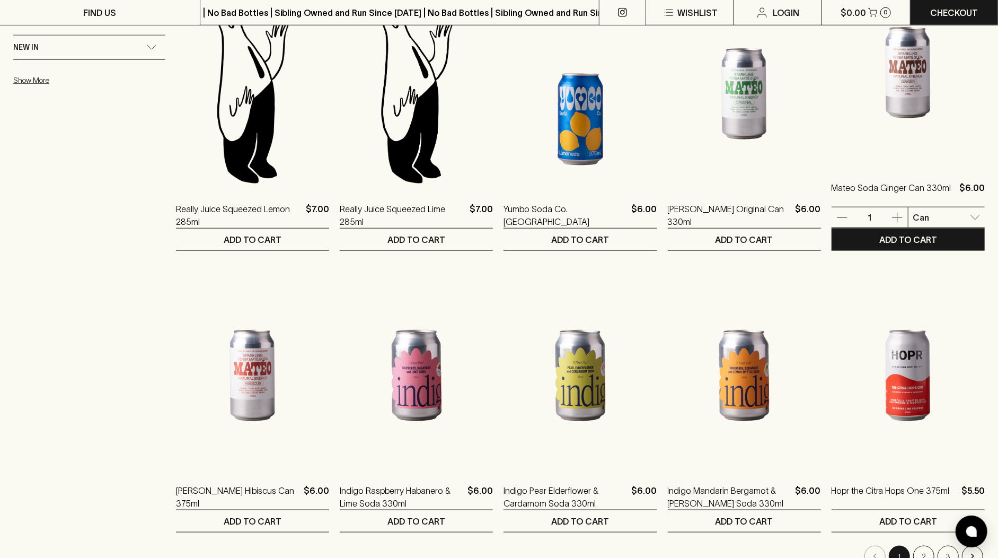
scroll to position [882, 0]
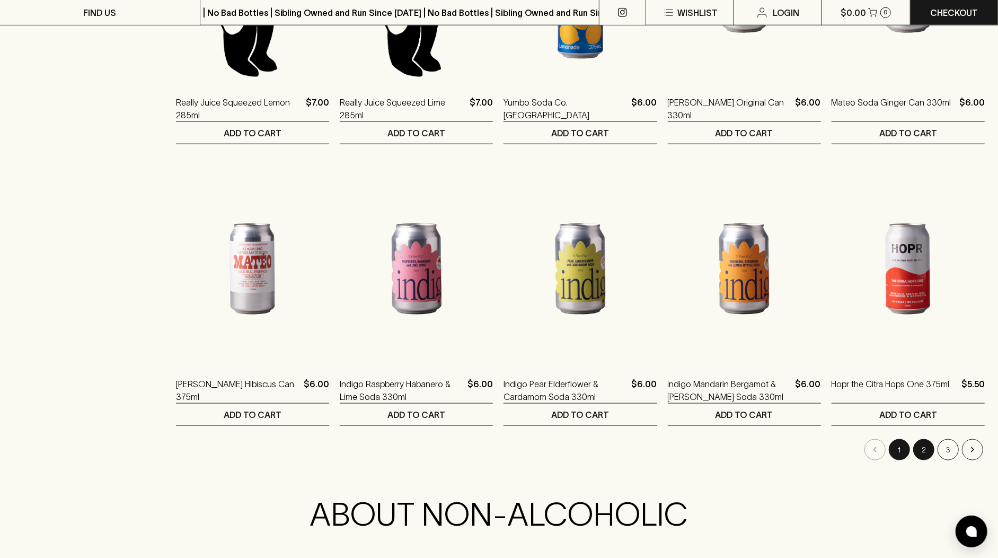
click at [926, 451] on button "2" at bounding box center [923, 449] width 21 height 21
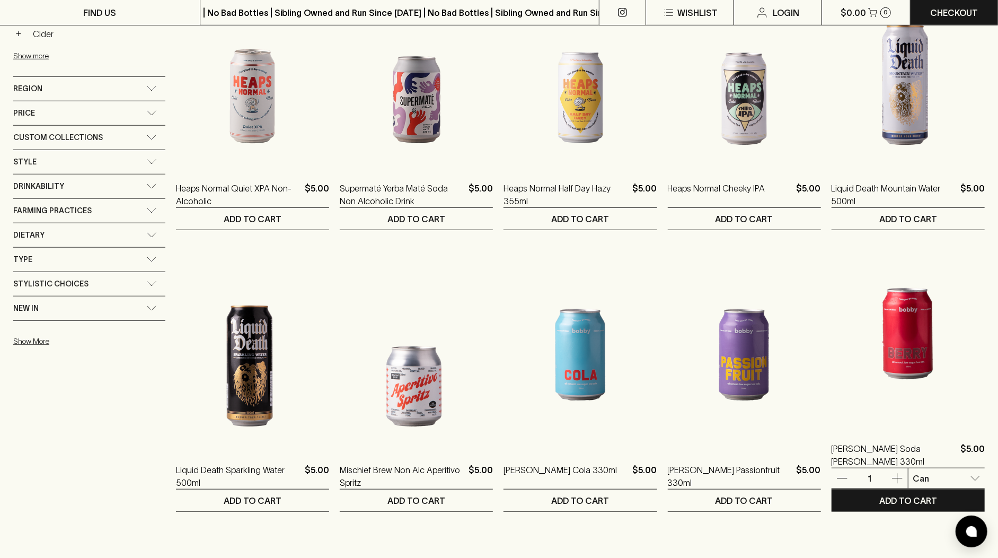
scroll to position [547, 0]
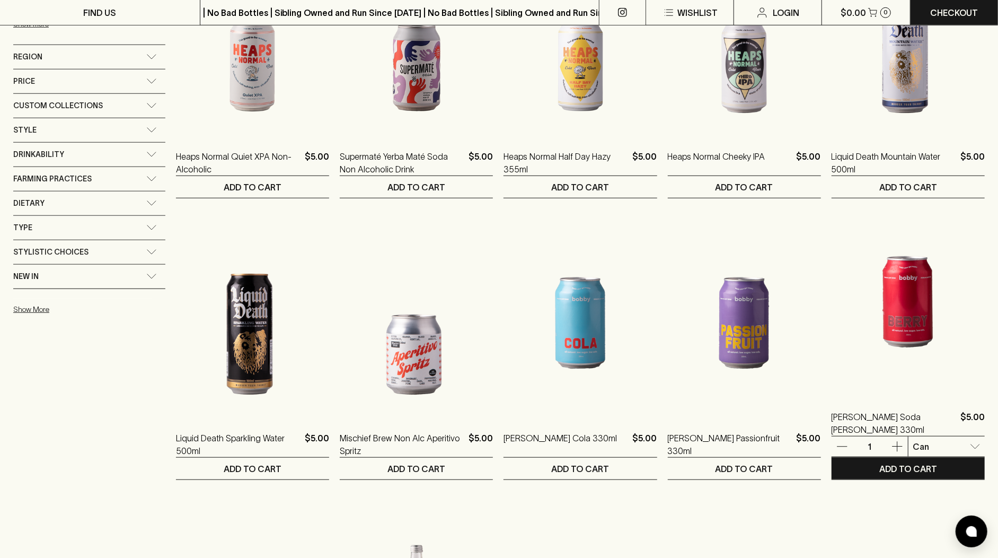
click at [926, 342] on img at bounding box center [908, 302] width 153 height 186
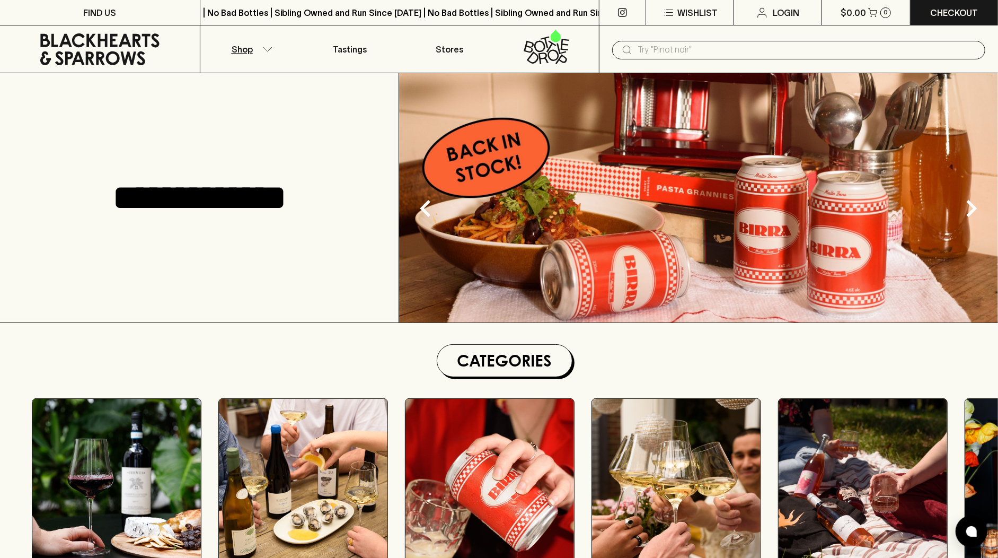
click at [246, 47] on p "Shop" at bounding box center [242, 49] width 21 height 13
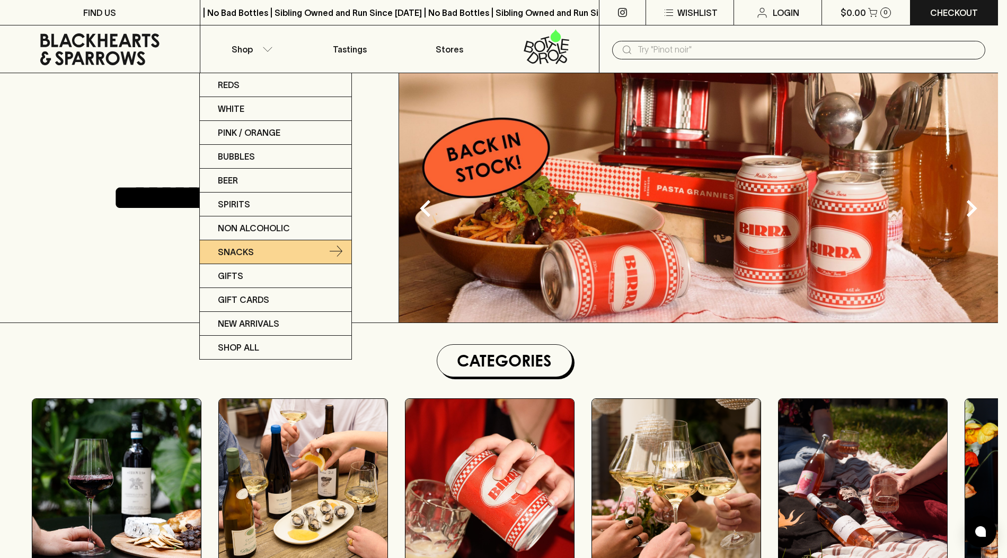
click at [275, 258] on link "Snacks" at bounding box center [276, 252] width 152 height 24
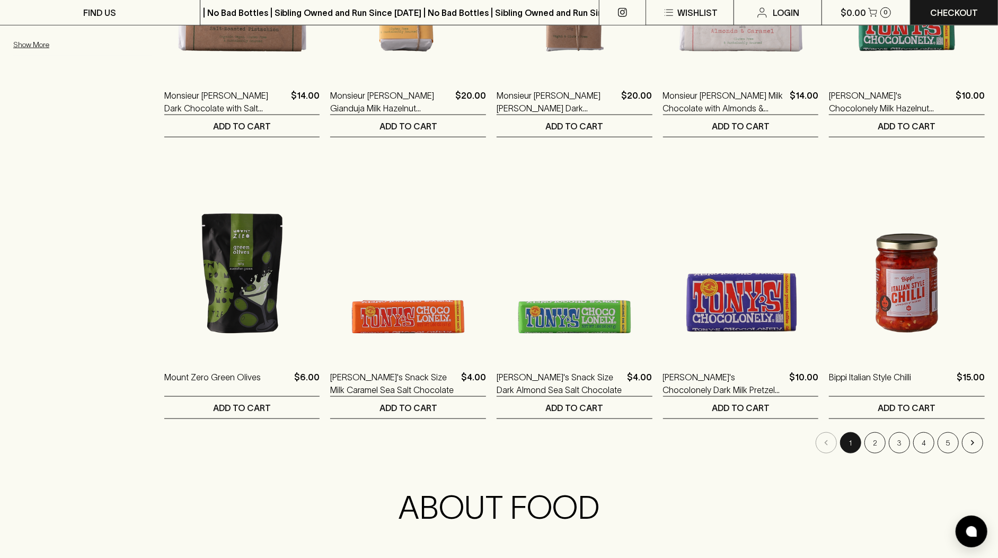
scroll to position [1025, 0]
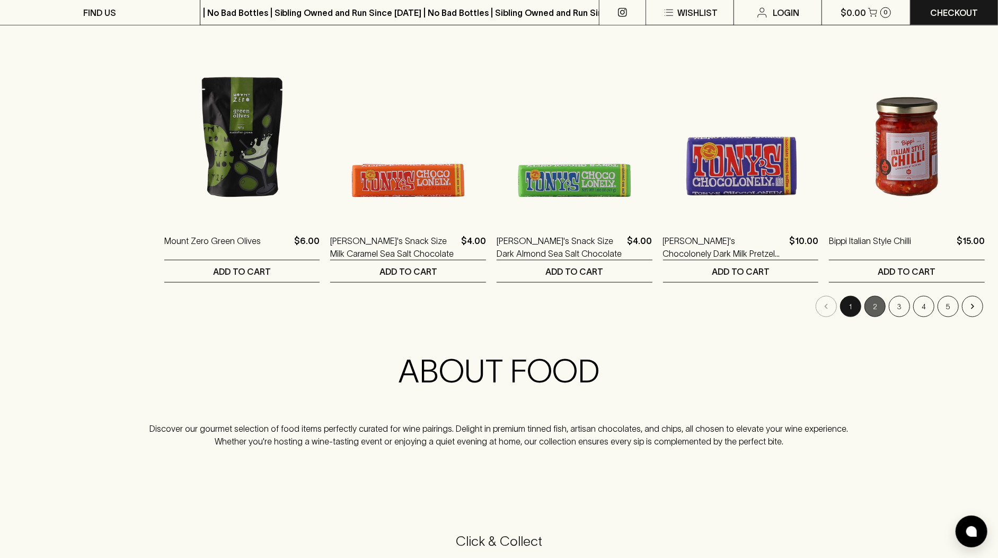
click at [880, 303] on button "2" at bounding box center [875, 306] width 21 height 21
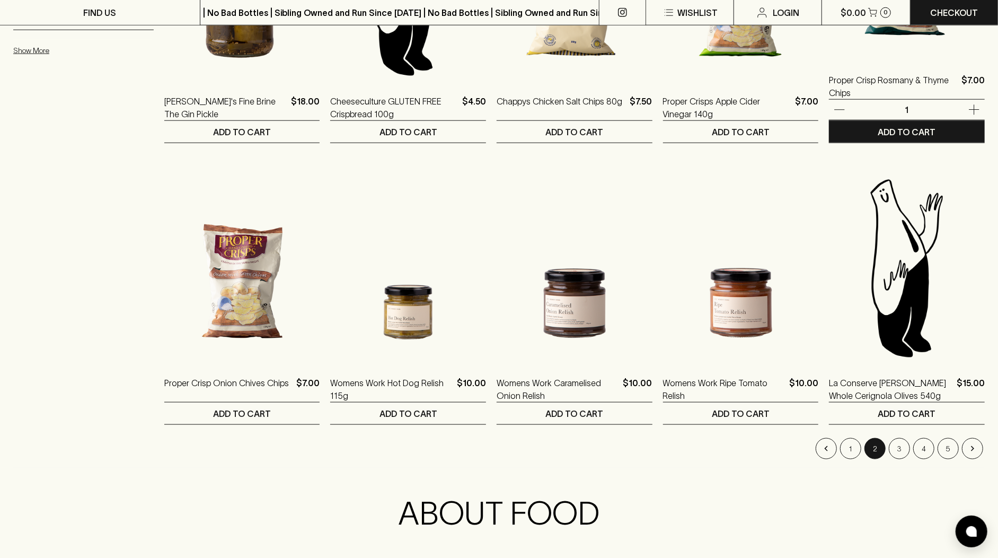
scroll to position [923, 0]
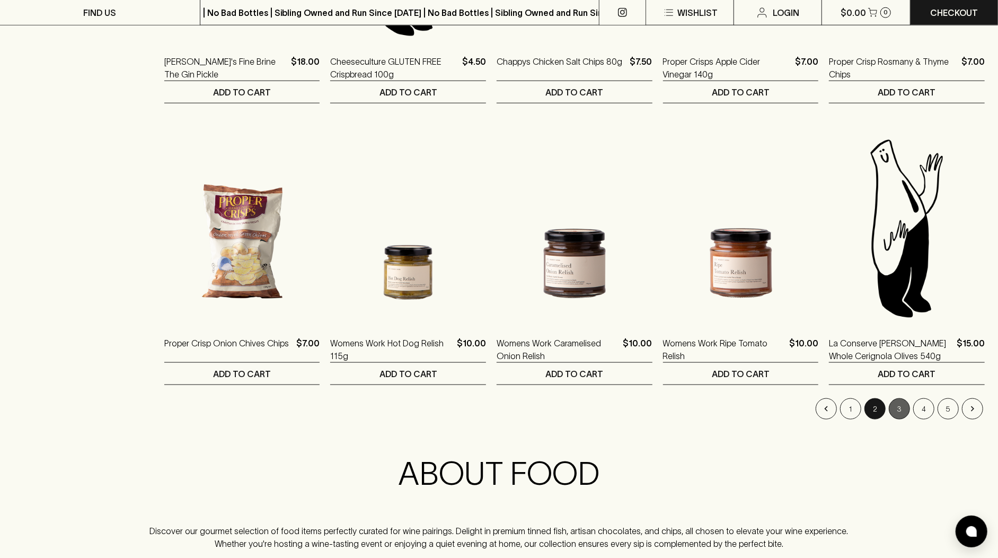
click at [898, 410] on button "3" at bounding box center [899, 408] width 21 height 21
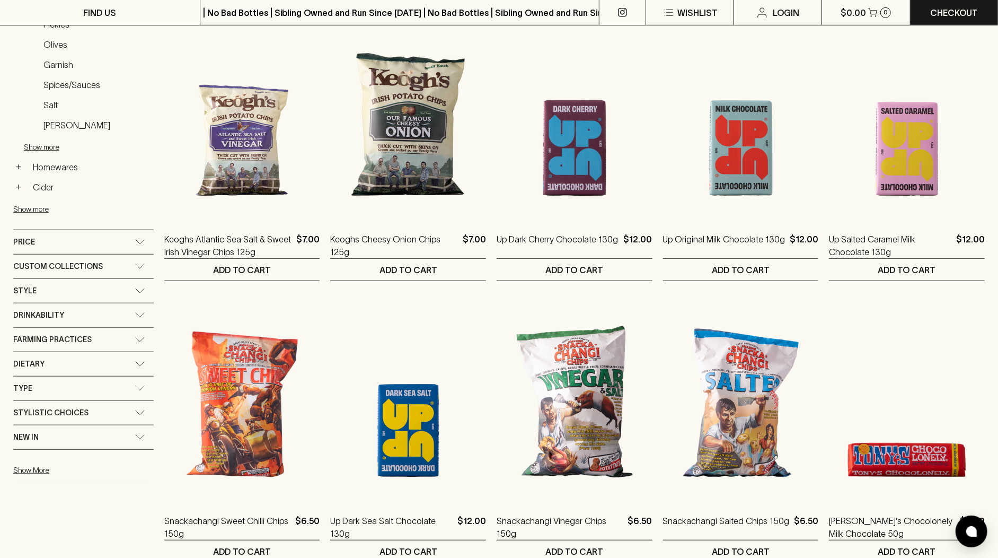
scroll to position [547, 0]
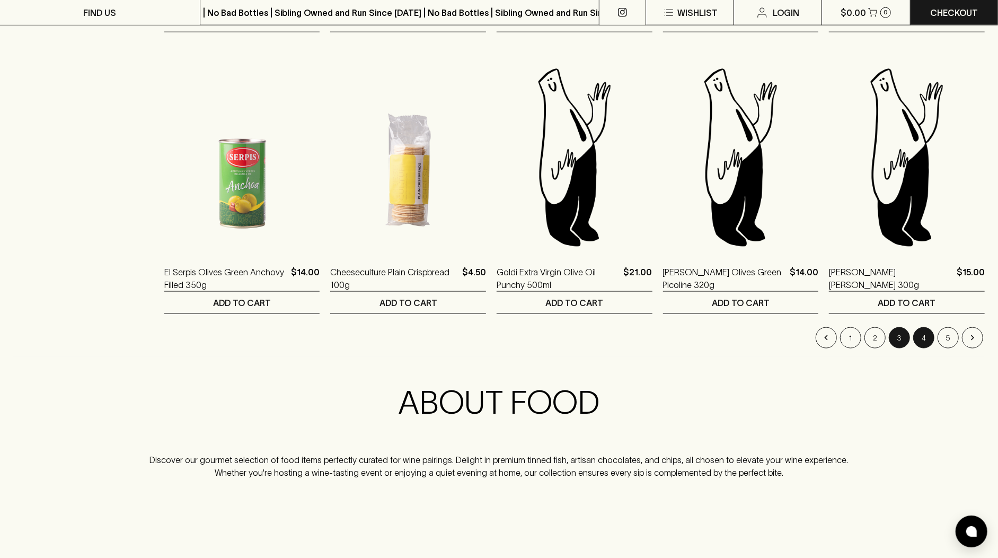
click at [926, 340] on button "4" at bounding box center [923, 337] width 21 height 21
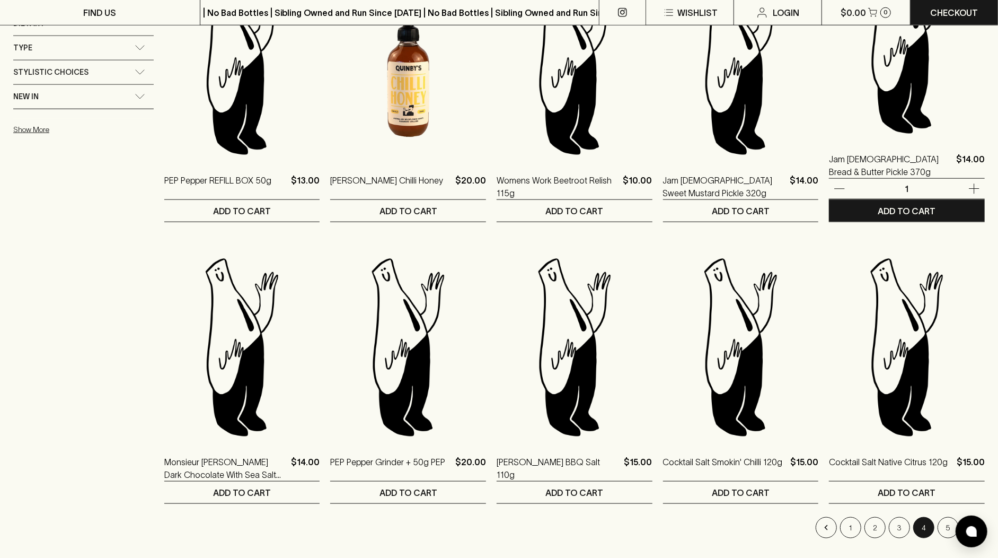
scroll to position [993, 0]
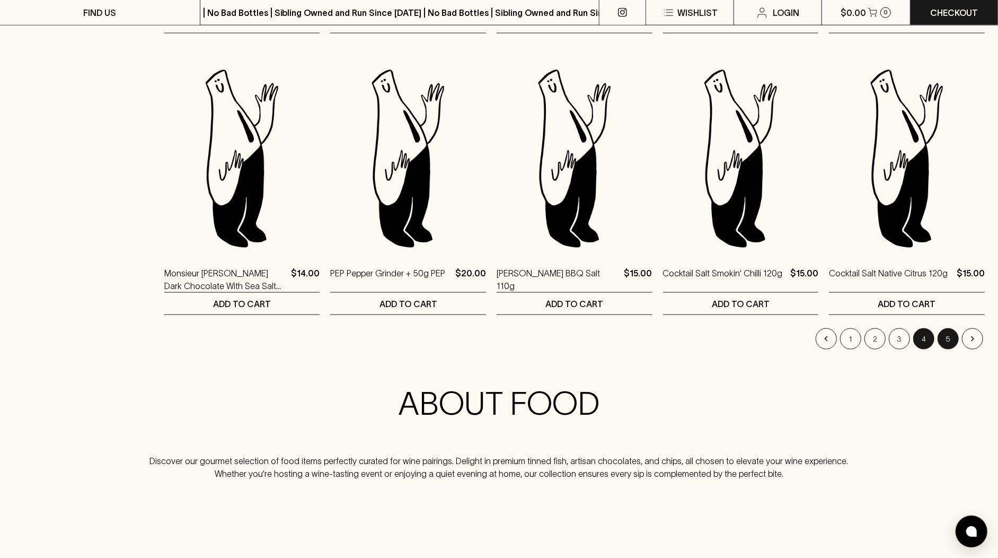
click at [943, 341] on button "5" at bounding box center [948, 338] width 21 height 21
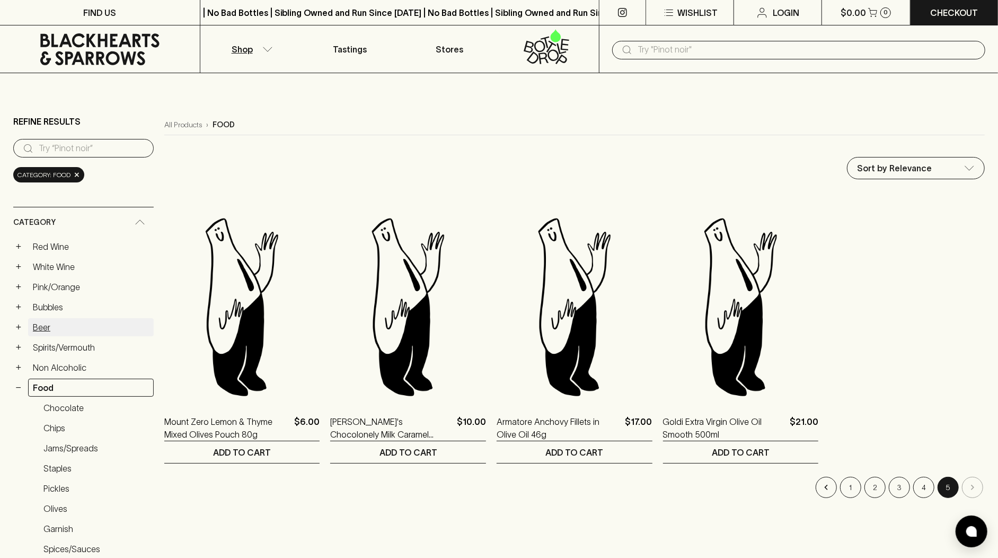
click at [68, 321] on link "Beer" at bounding box center [91, 327] width 126 height 18
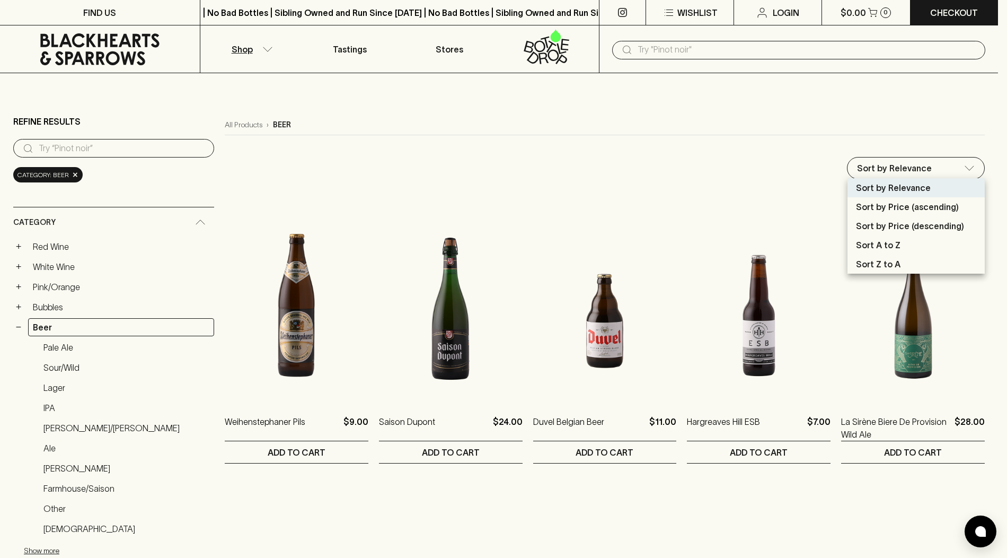
drag, startPoint x: 919, startPoint y: 208, endPoint x: 913, endPoint y: 208, distance: 5.8
click at [919, 208] on p "Sort by Price (ascending)" at bounding box center [907, 206] width 103 height 13
type input "price:asc"
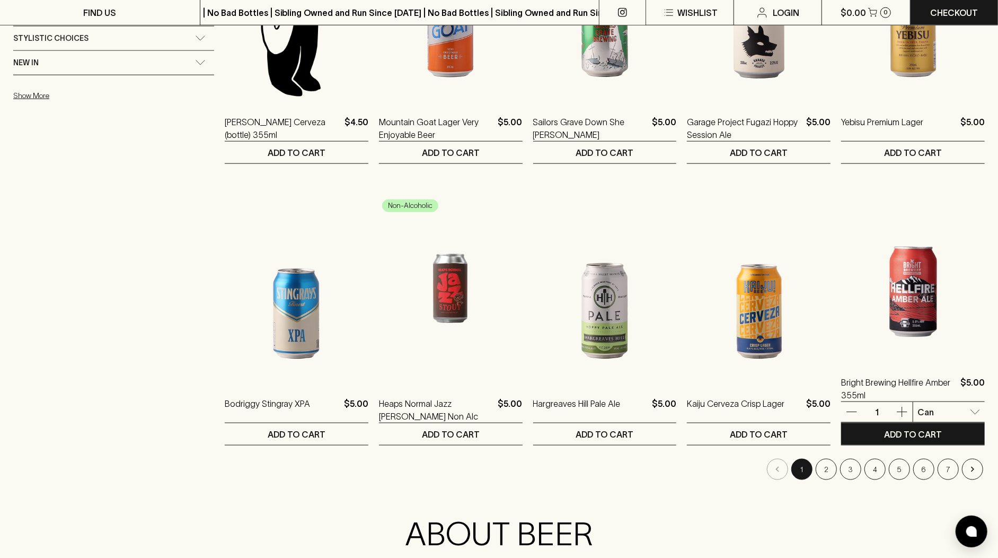
scroll to position [907, 0]
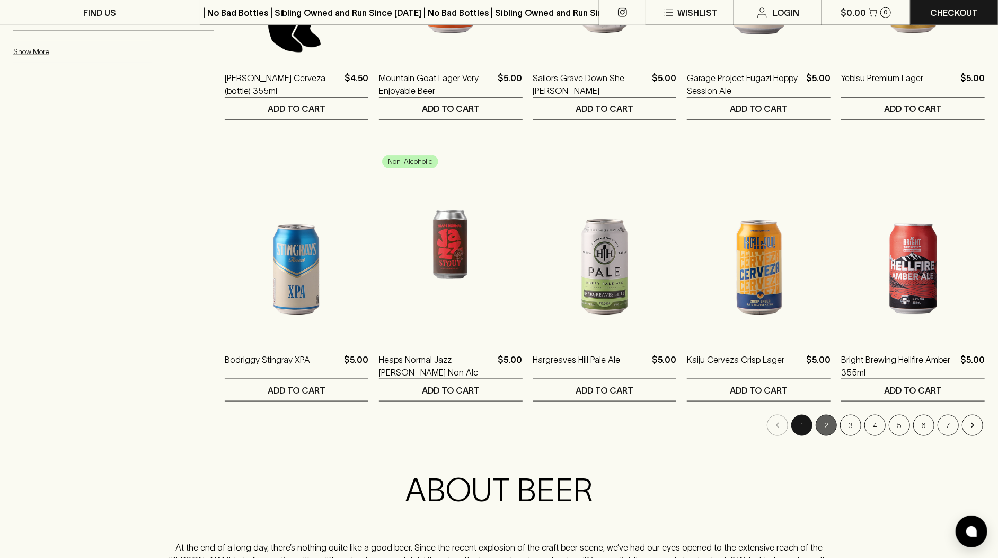
click at [825, 426] on button "2" at bounding box center [826, 425] width 21 height 21
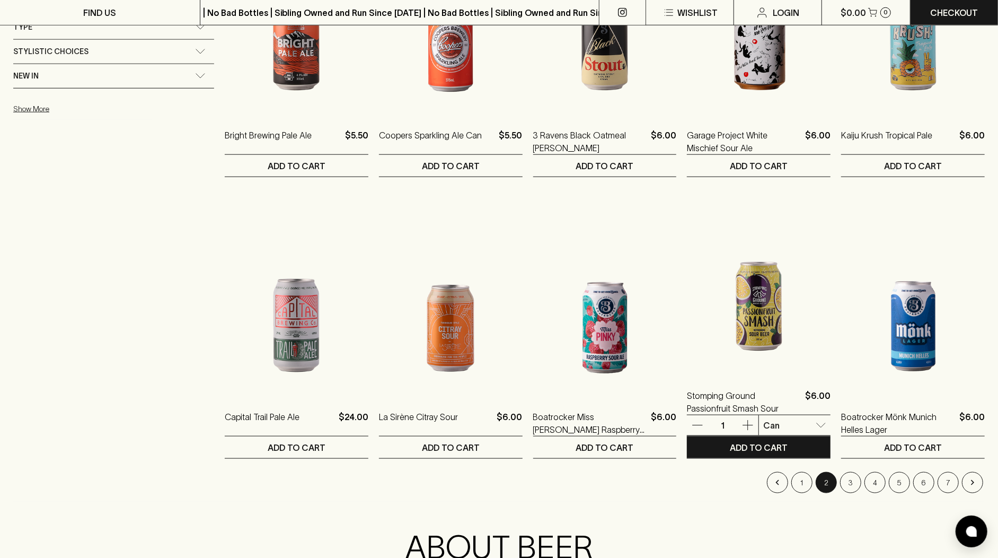
scroll to position [891, 0]
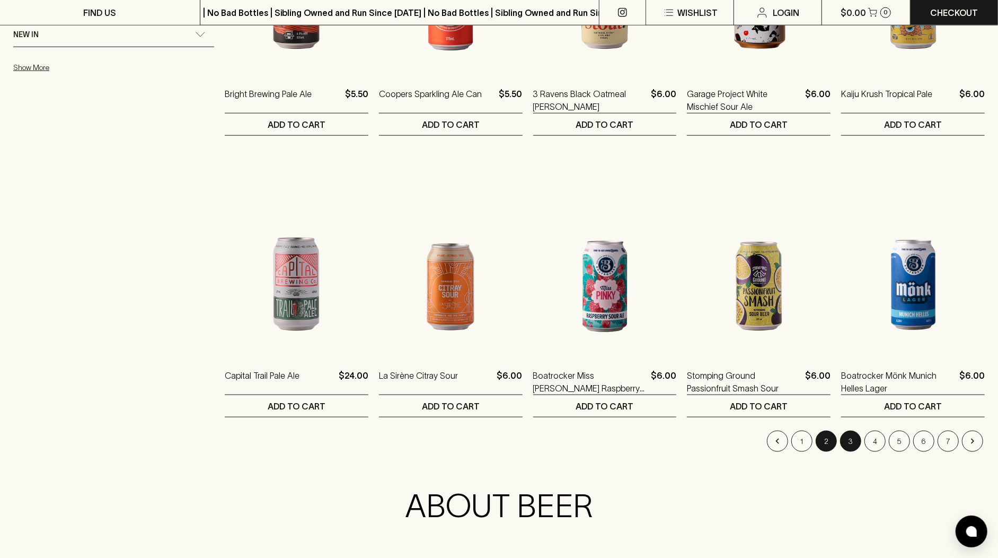
click at [855, 439] on button "3" at bounding box center [850, 441] width 21 height 21
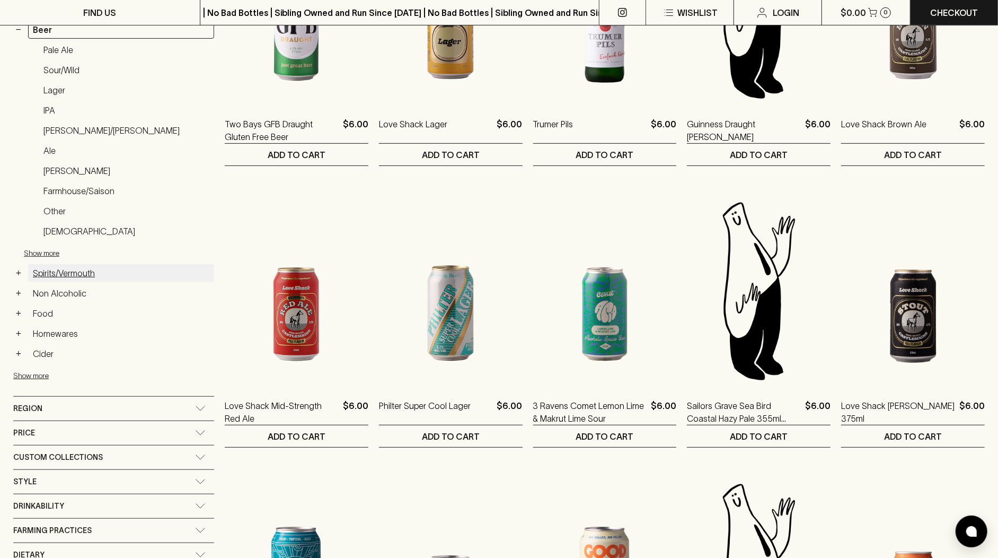
scroll to position [261, 0]
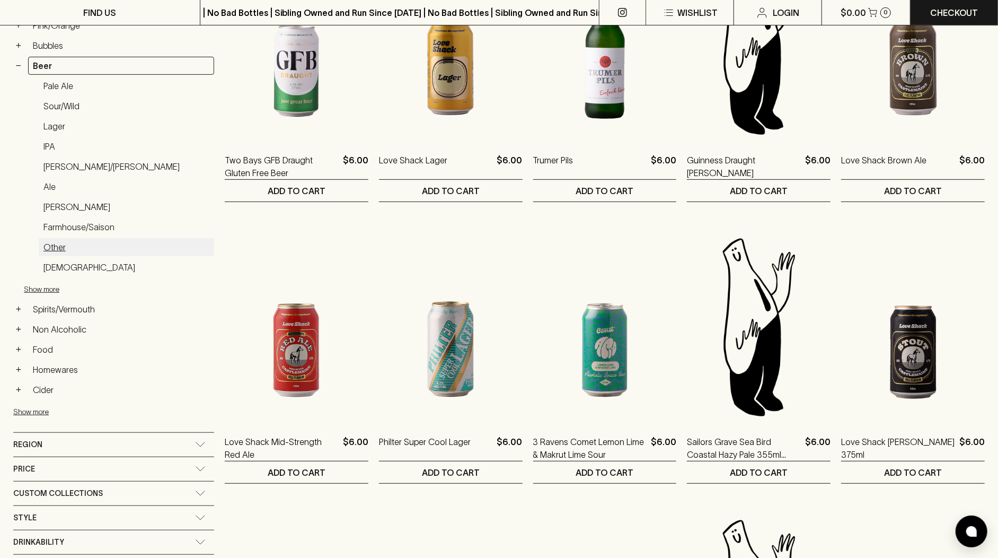
click at [107, 238] on link "Other" at bounding box center [126, 247] width 175 height 18
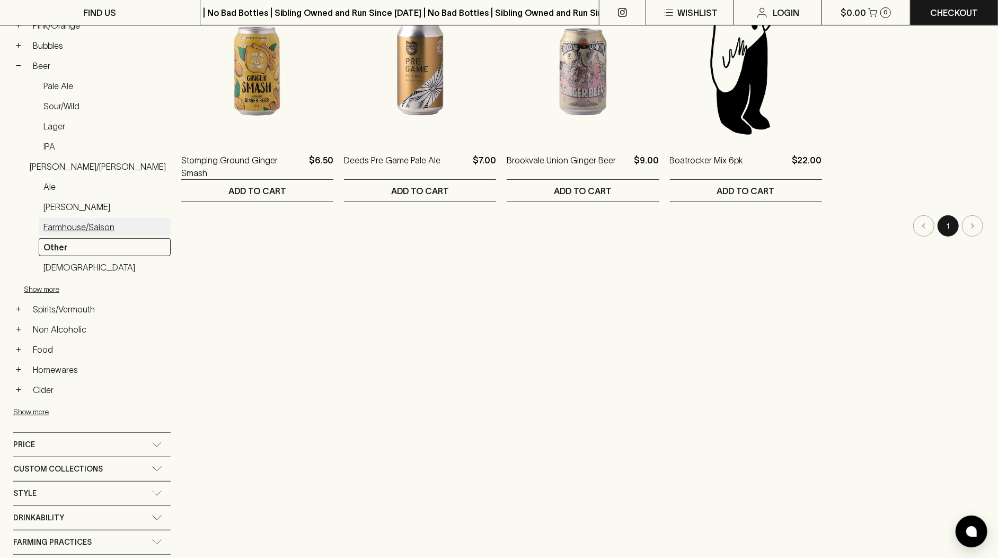
click at [110, 222] on link "Farmhouse/Saison" at bounding box center [105, 227] width 132 height 18
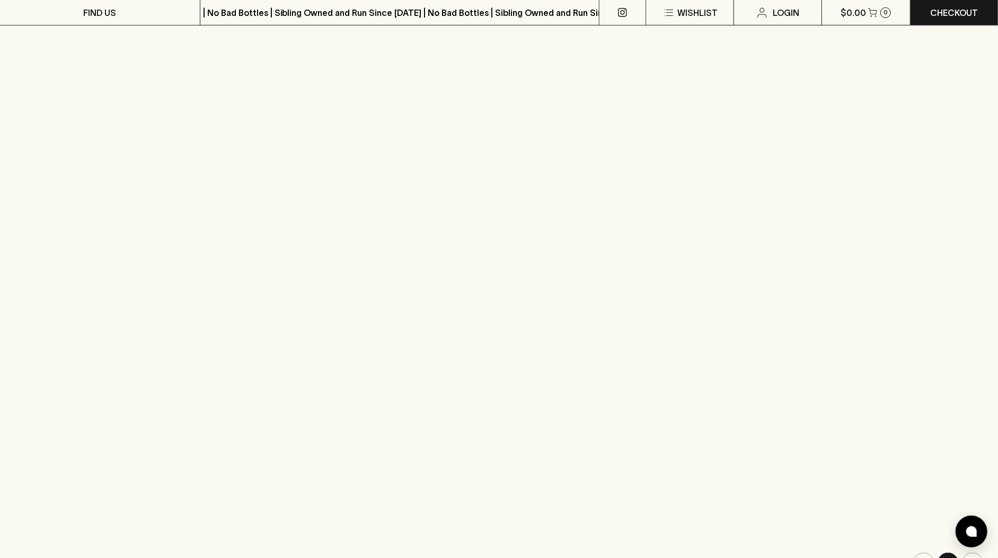
scroll to position [261, 0]
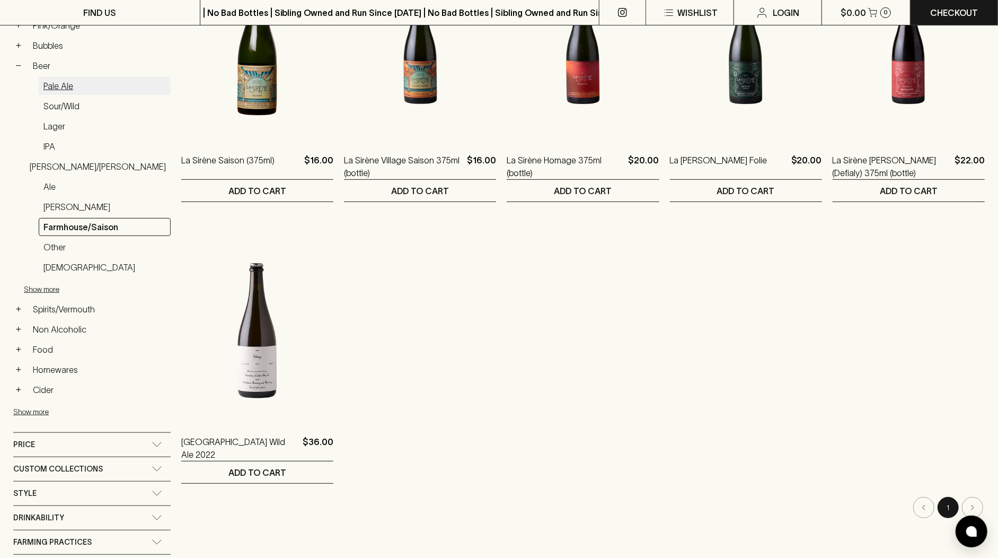
click at [98, 85] on link "Pale Ale" at bounding box center [105, 86] width 132 height 18
